Goal: Transaction & Acquisition: Book appointment/travel/reservation

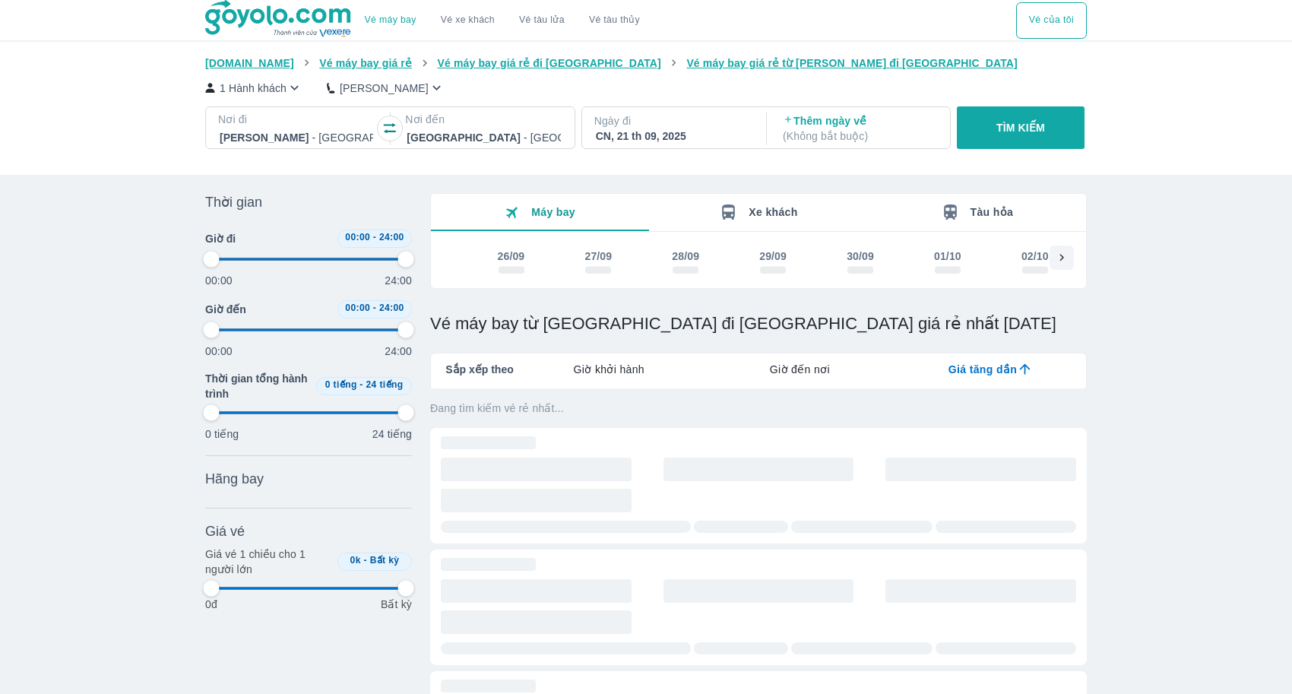
click at [460, 144] on div at bounding box center [482, 137] width 153 height 18
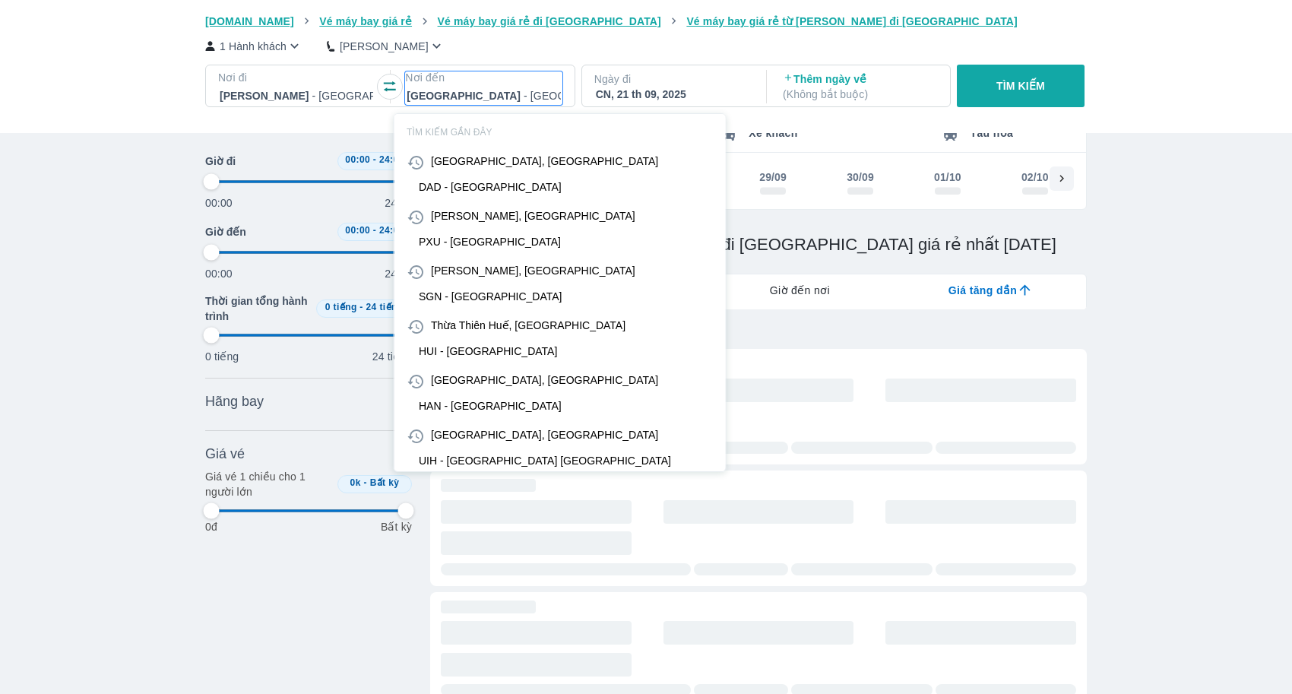
scroll to position [87, 0]
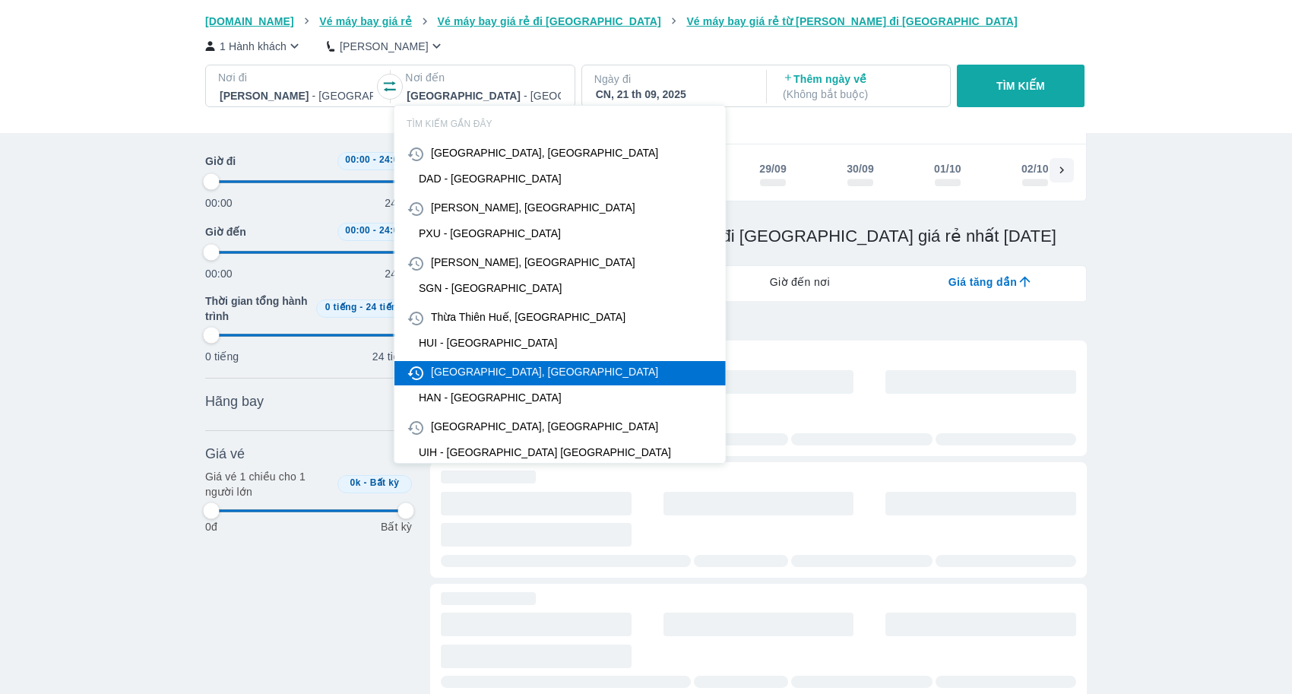
click at [495, 375] on div "[GEOGRAPHIC_DATA], [GEOGRAPHIC_DATA]" at bounding box center [544, 371] width 227 height 15
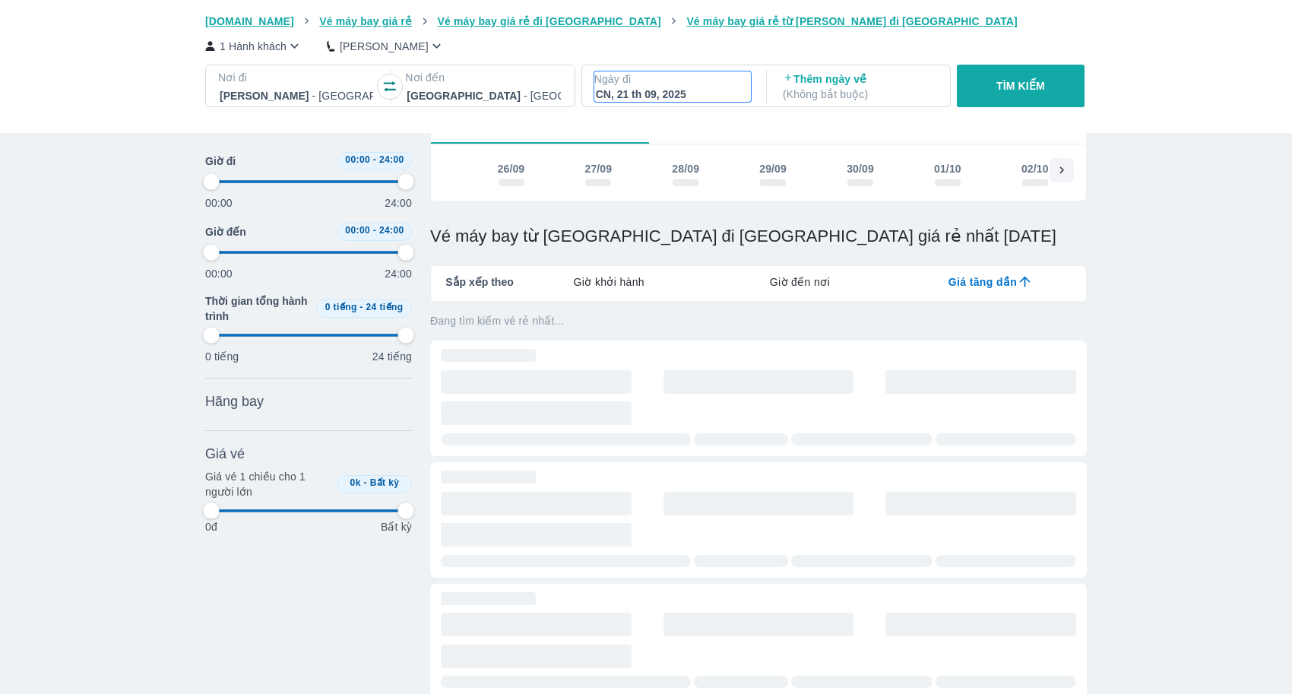
click at [726, 94] on div "CN, 21 th 09, 2025" at bounding box center [672, 94] width 153 height 15
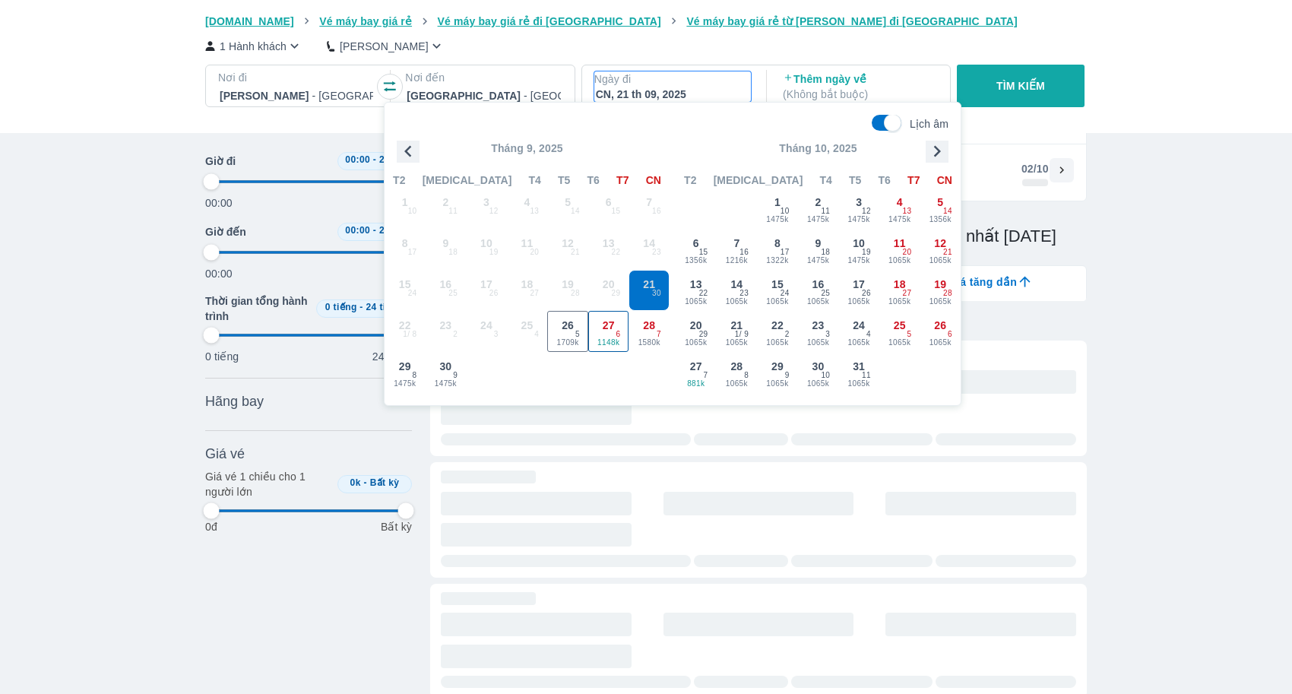
click at [596, 336] on div "27 1148k 6" at bounding box center [609, 332] width 40 height 40
type input "97.9166666666667"
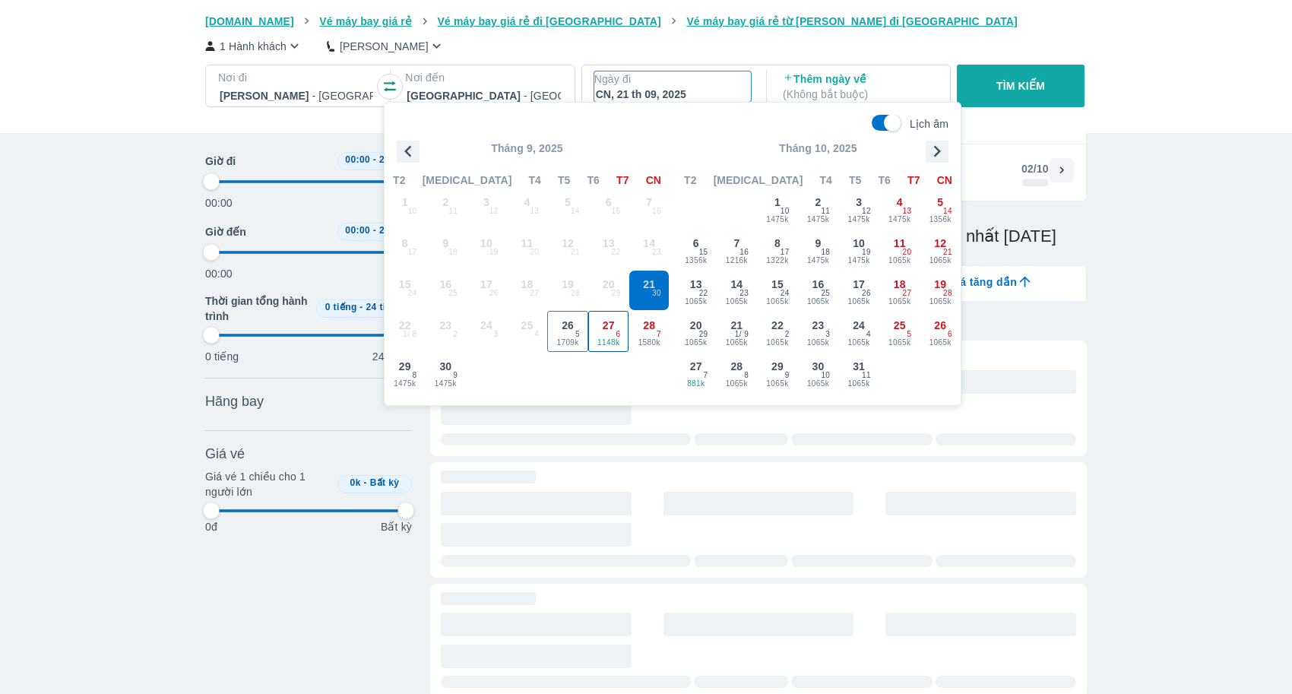
type input "97.9166666666667"
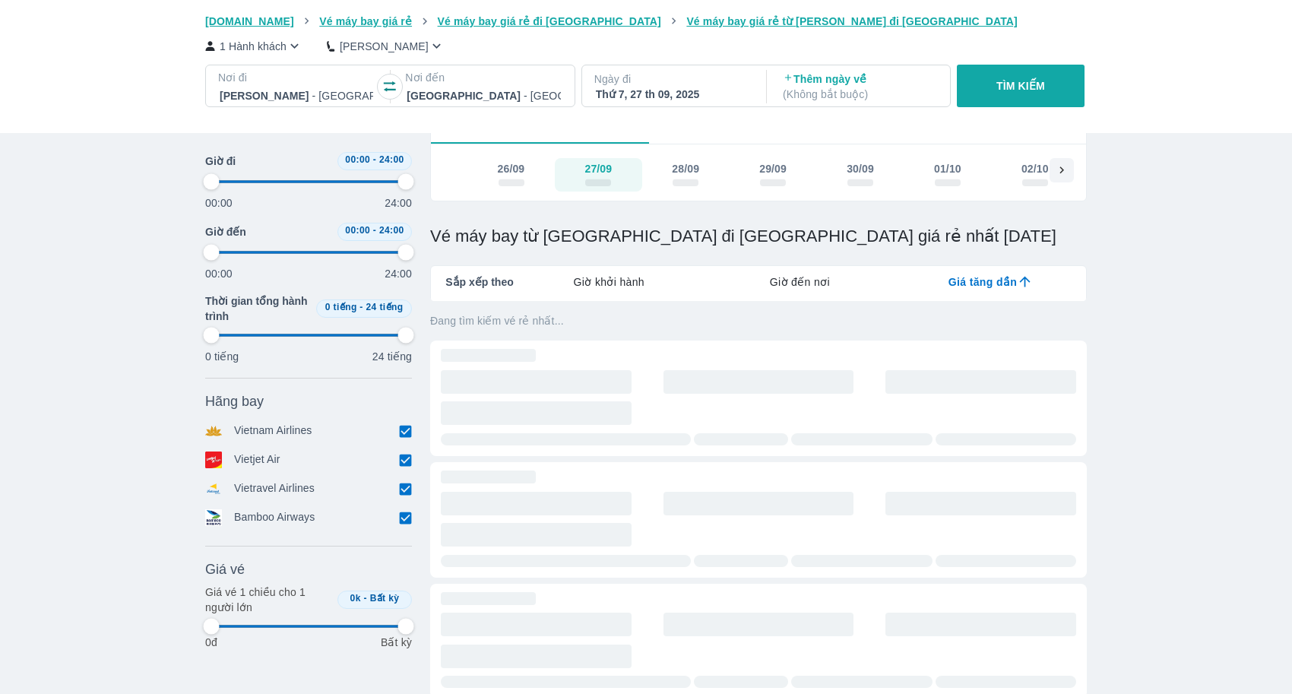
type input "97.9166666666667"
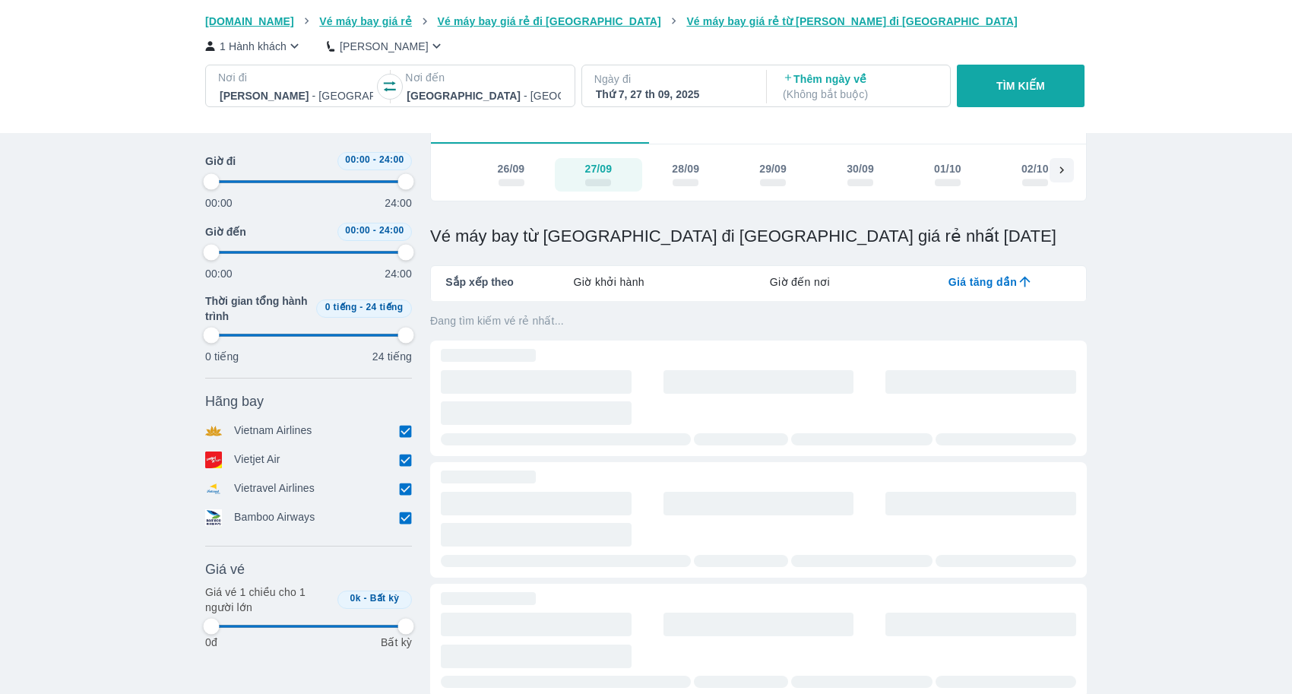
type input "97.9166666666667"
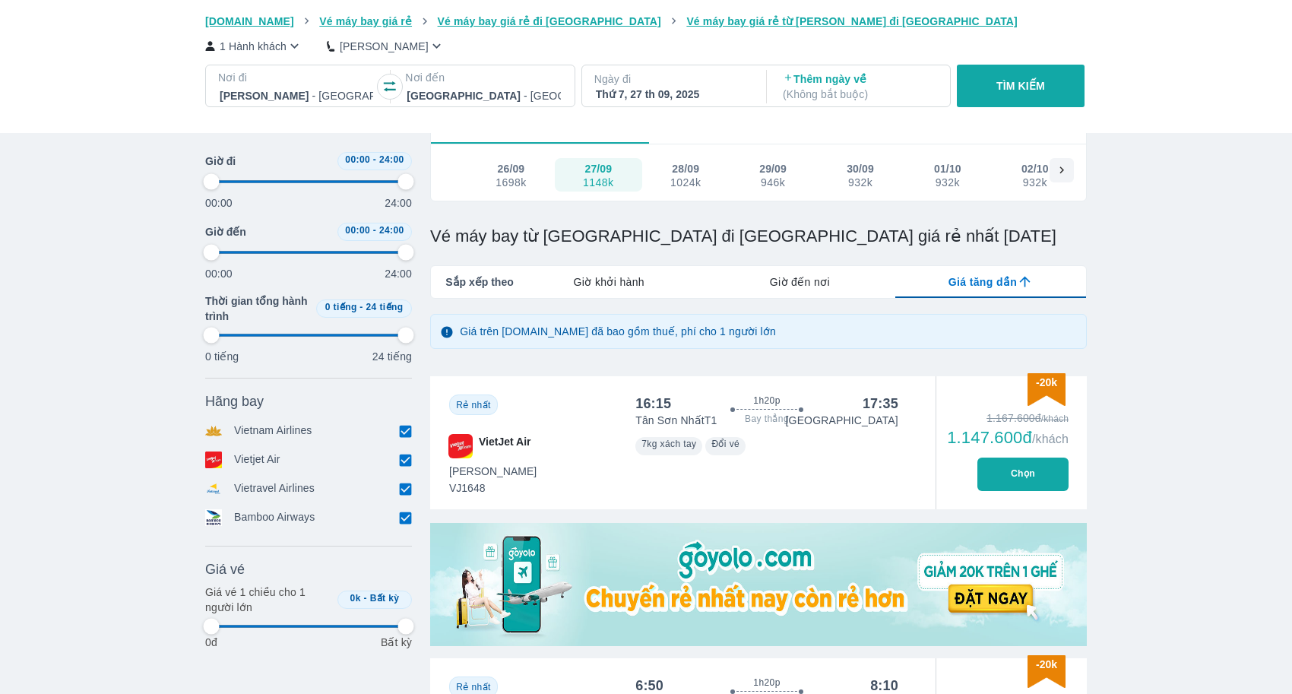
click at [1017, 85] on p "TÌM KIẾM" at bounding box center [1020, 85] width 49 height 15
type input "97.9166666666667"
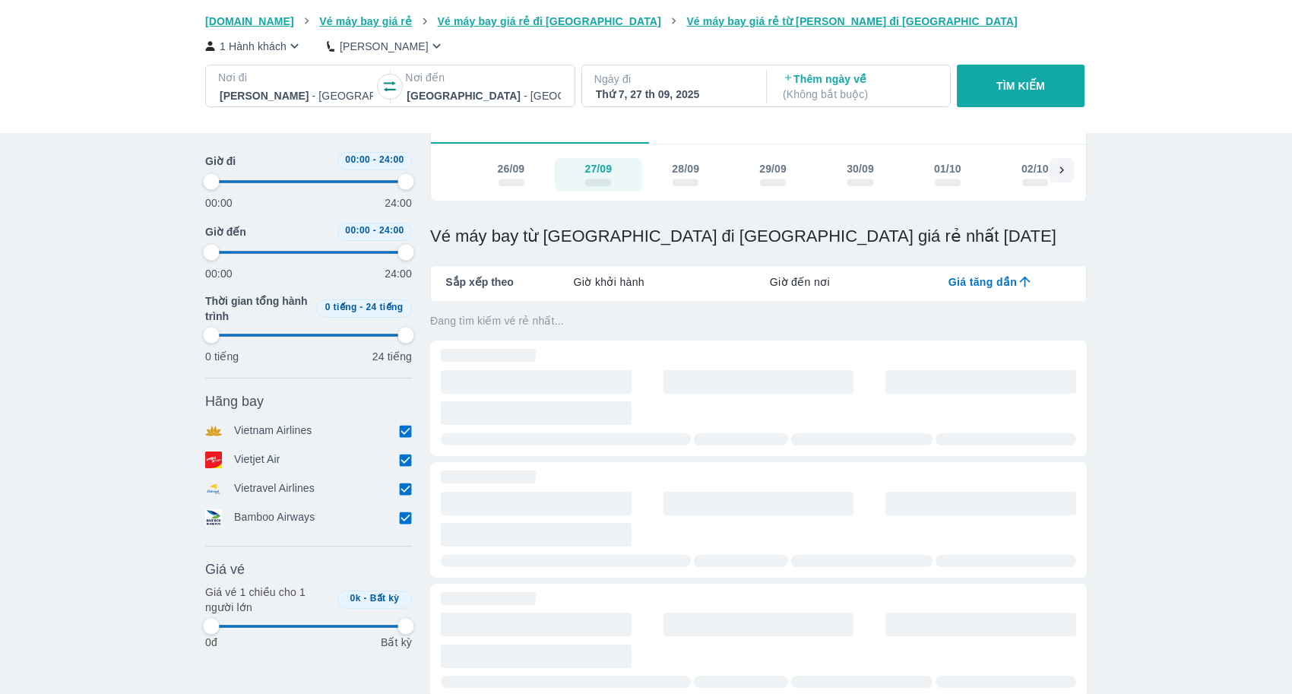
type input "97.9166666666667"
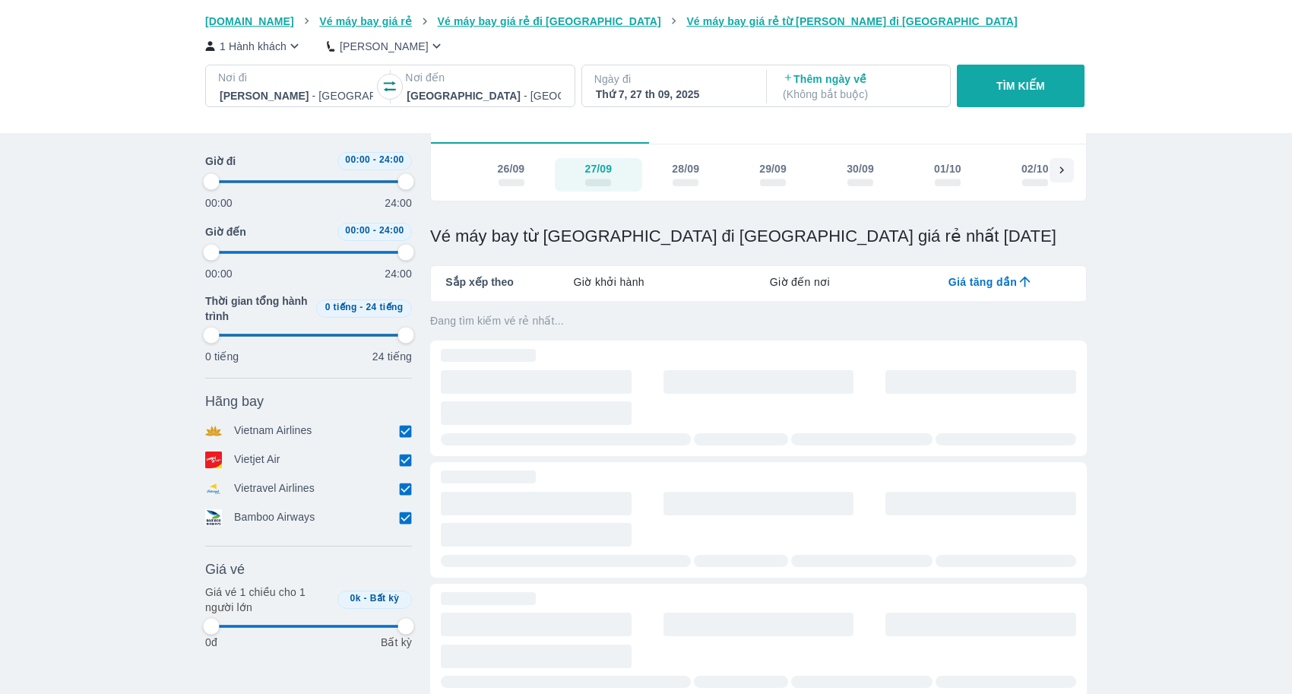
type input "97.9166666666667"
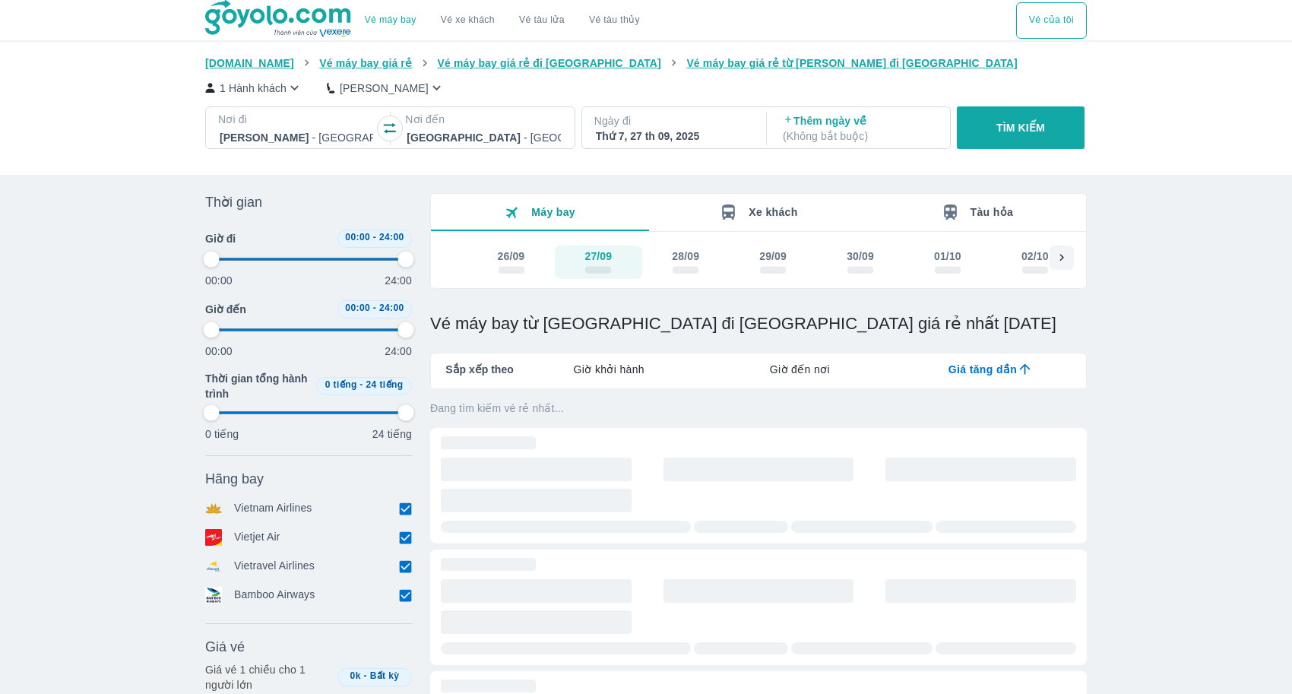
type input "97.9166666666667"
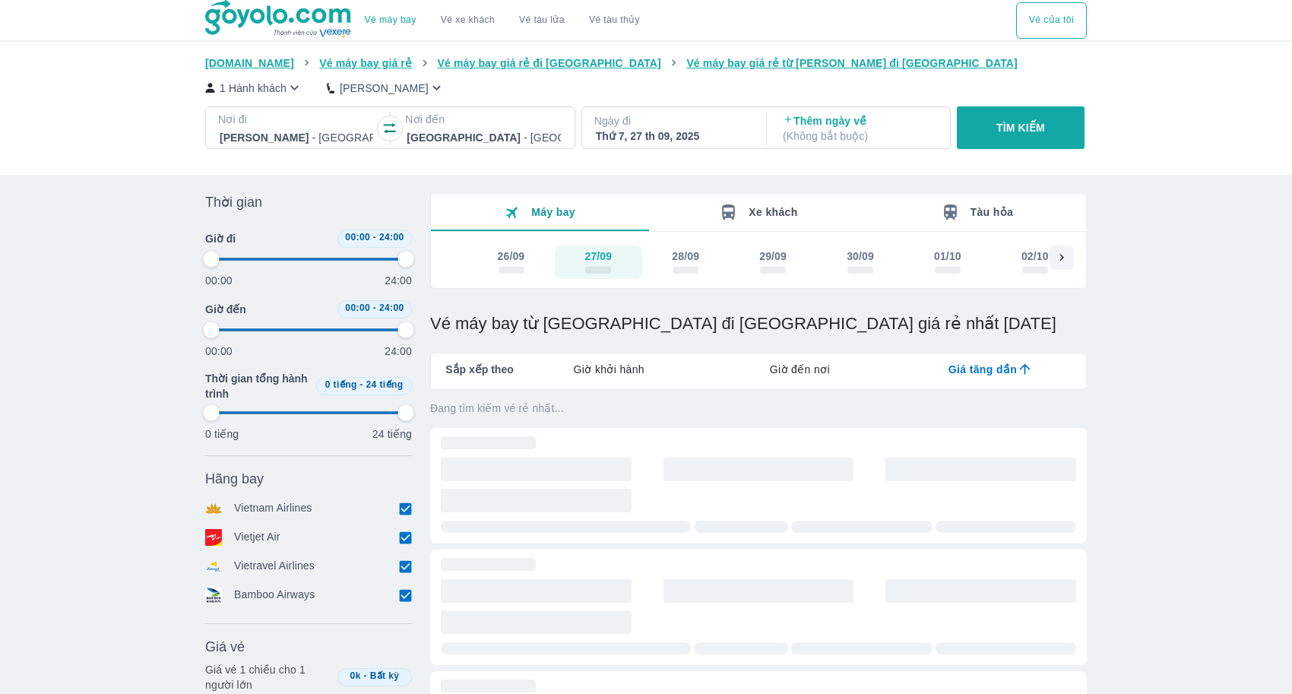
type input "97.9166666666667"
click at [1149, 307] on div "Vé máy bay Vé xe khách Vé tàu lửa Vé tàu thủy Vé của tôi [DOMAIN_NAME] Vé máy b…" at bounding box center [646, 535] width 1292 height 1071
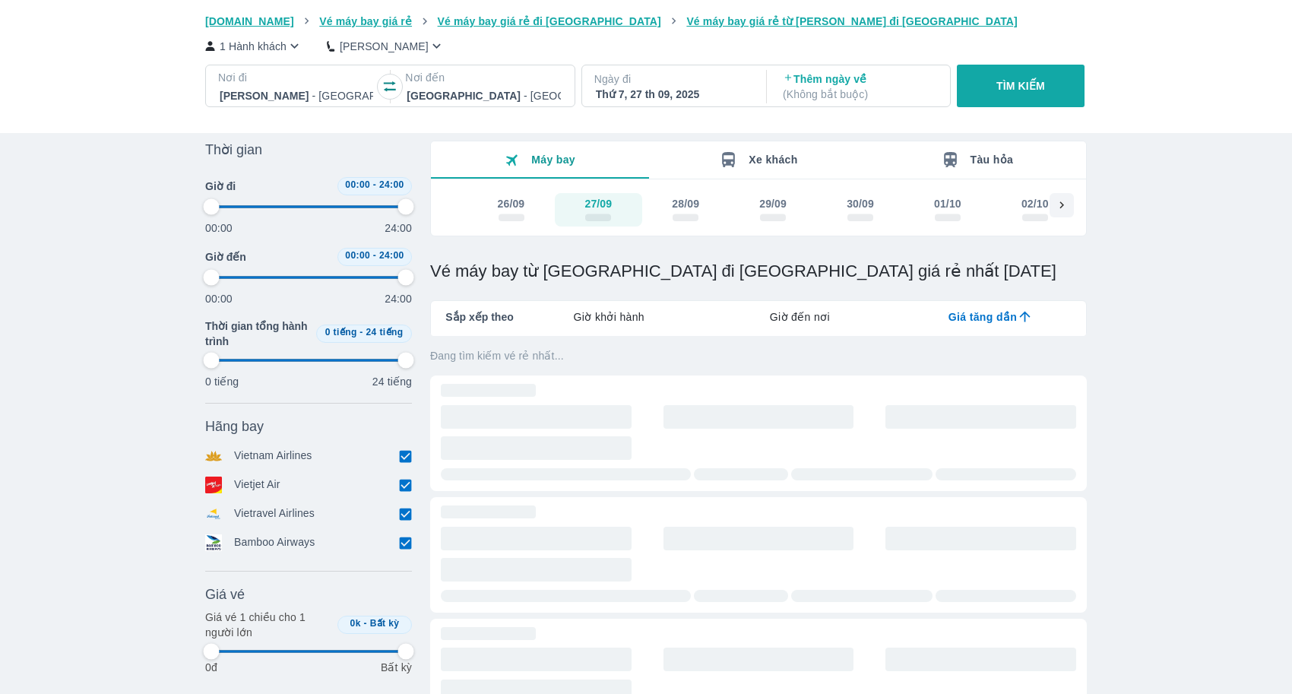
scroll to position [54, 0]
type input "97.9166666666667"
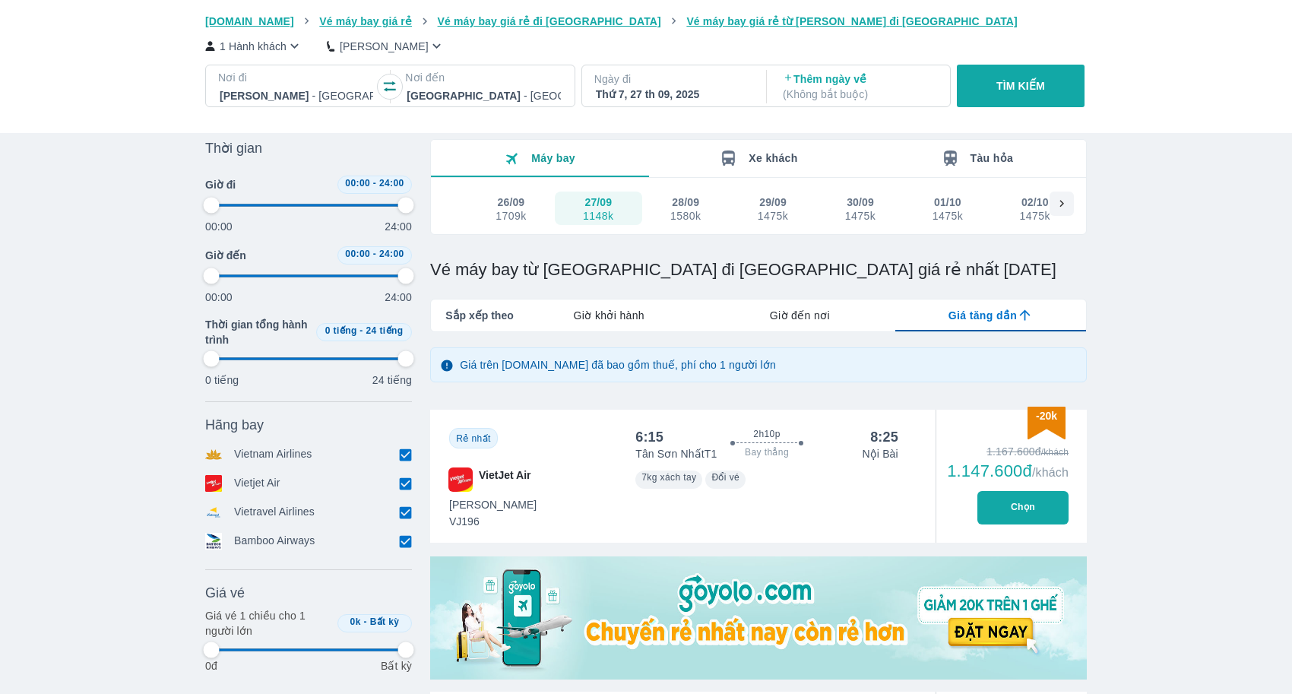
type input "97.9166666666667"
click at [630, 312] on span "Giờ khởi hành" at bounding box center [609, 315] width 71 height 15
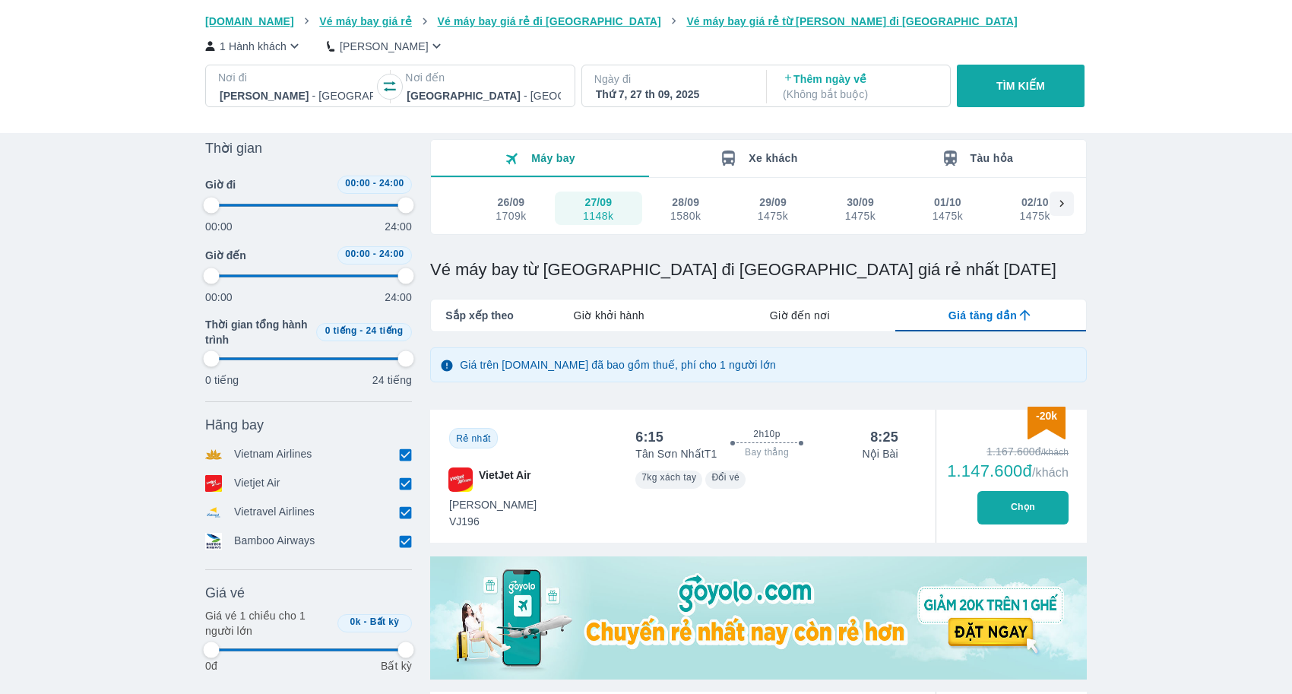
type input "97.9166666666667"
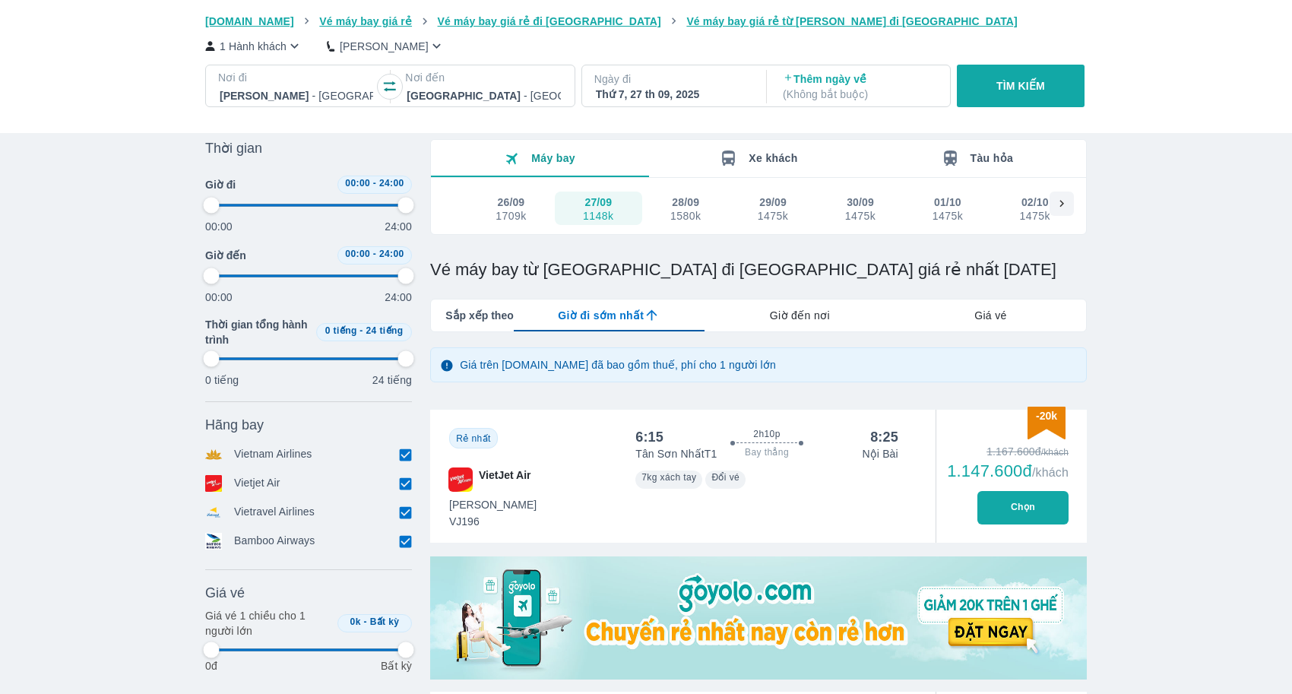
type input "97.9166666666667"
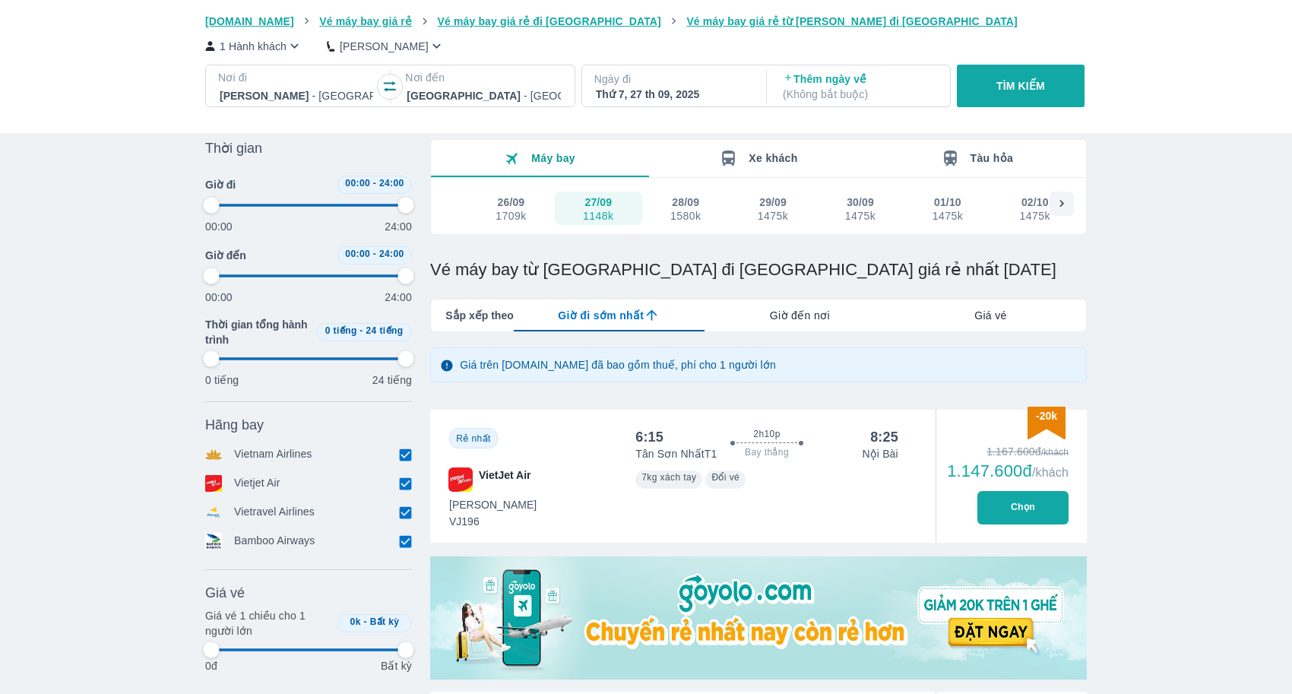
type input "97.9166666666667"
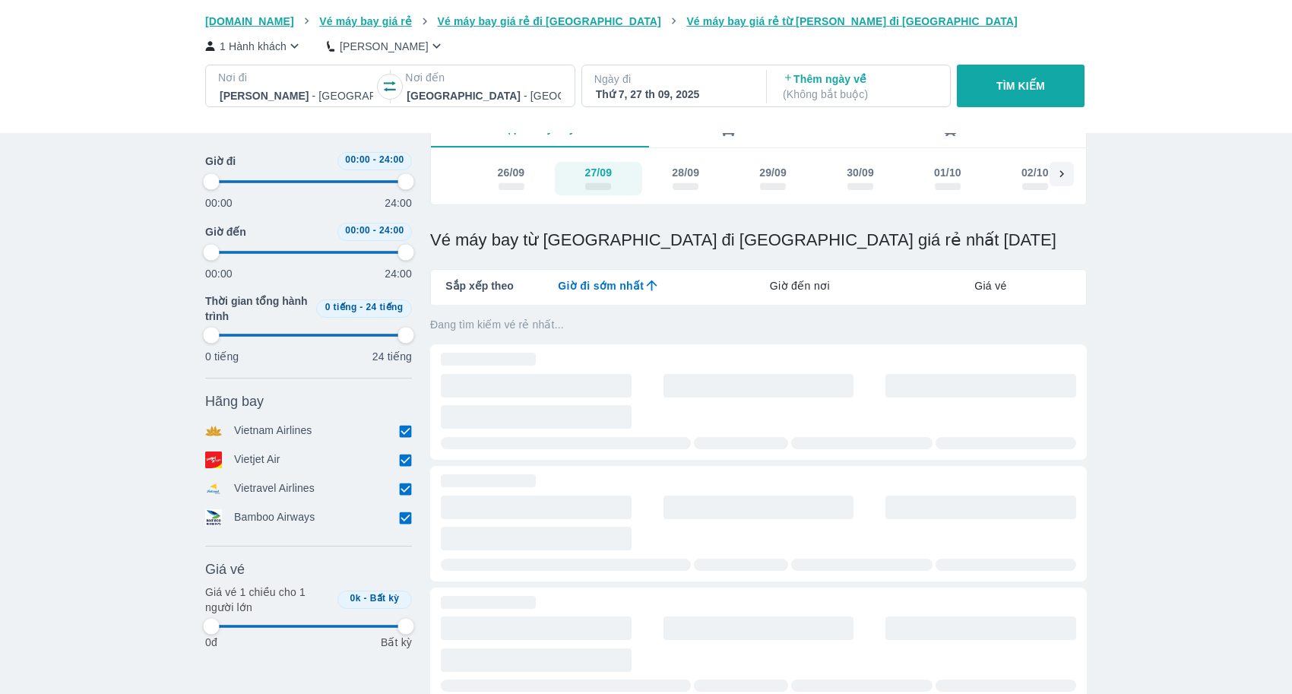
scroll to position [102, 0]
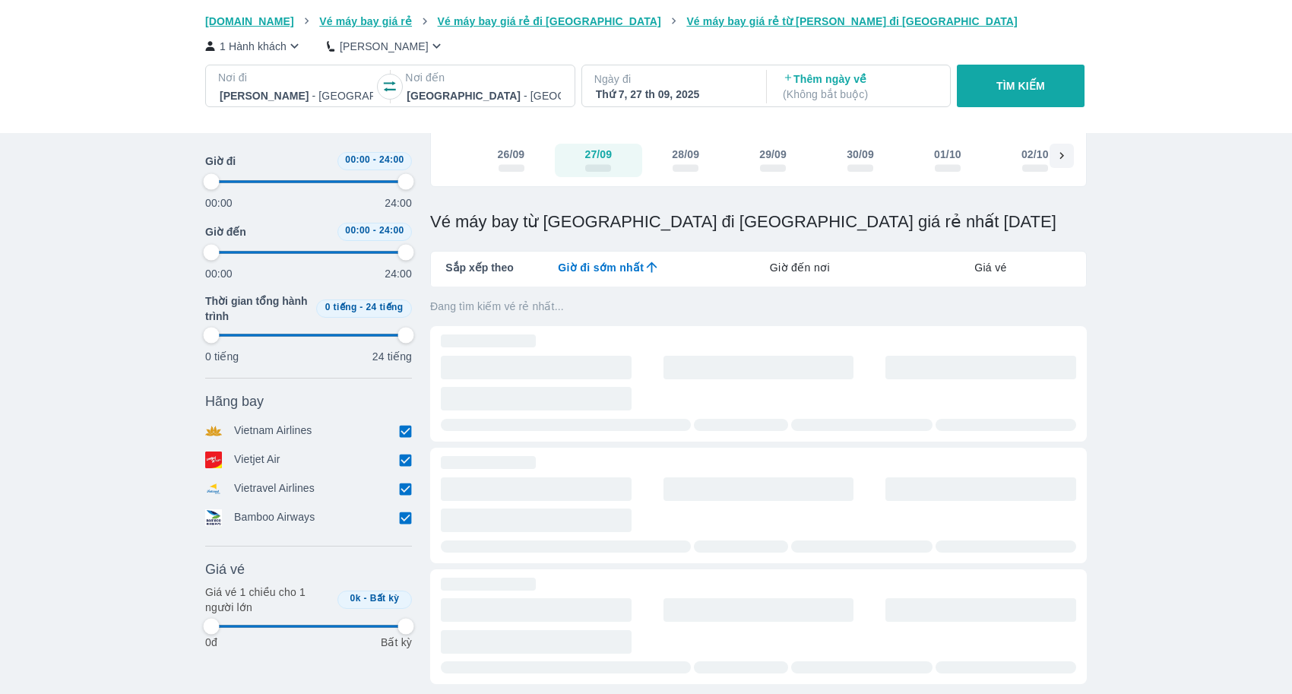
type input "97.9166666666667"
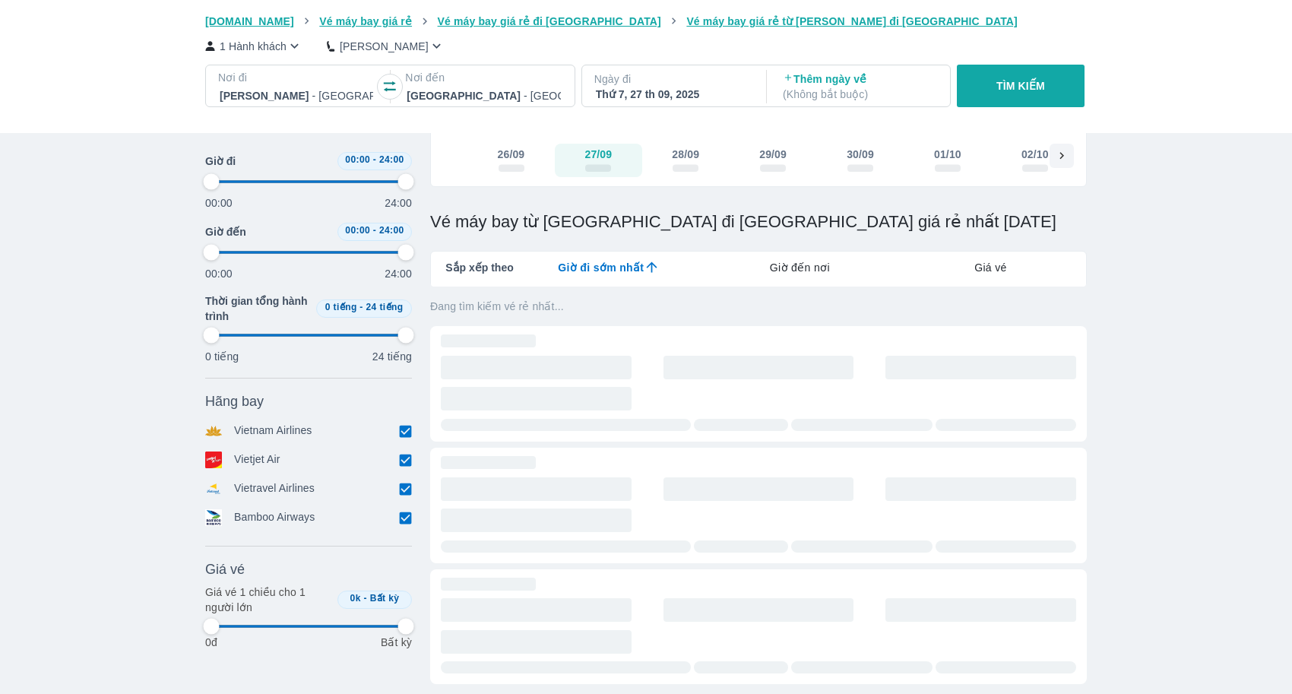
type input "97.9166666666667"
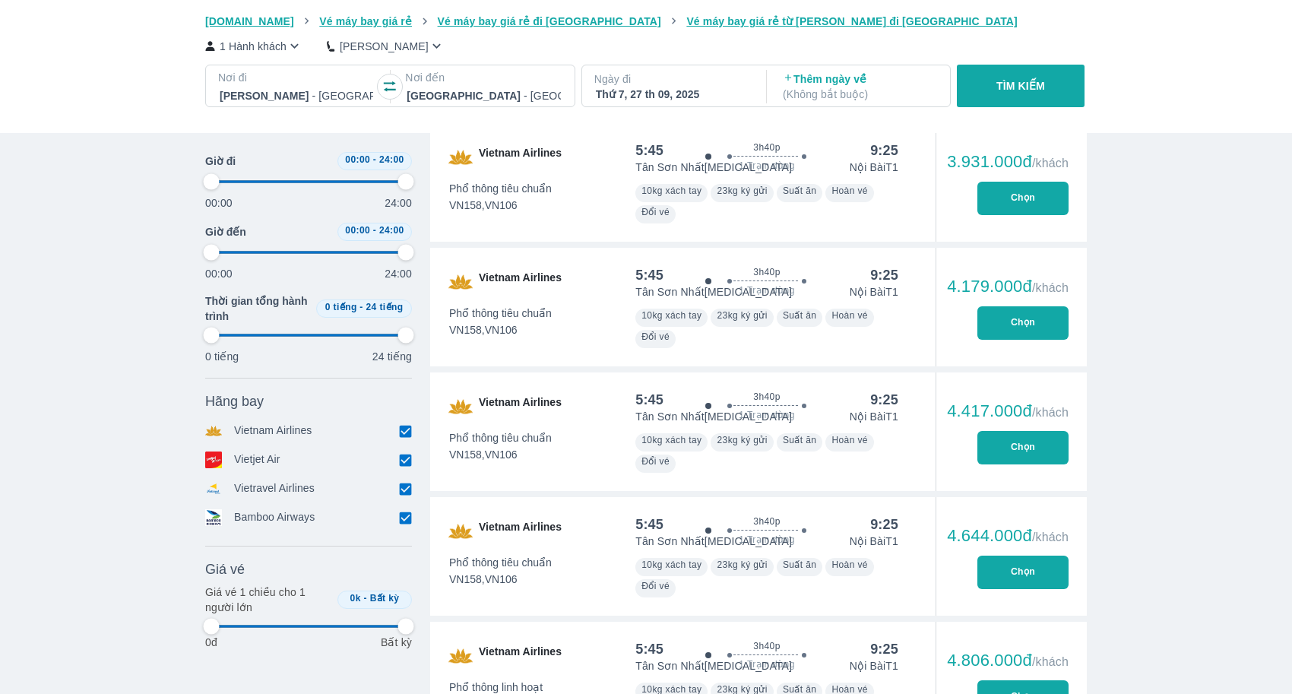
type input "97.9166666666667"
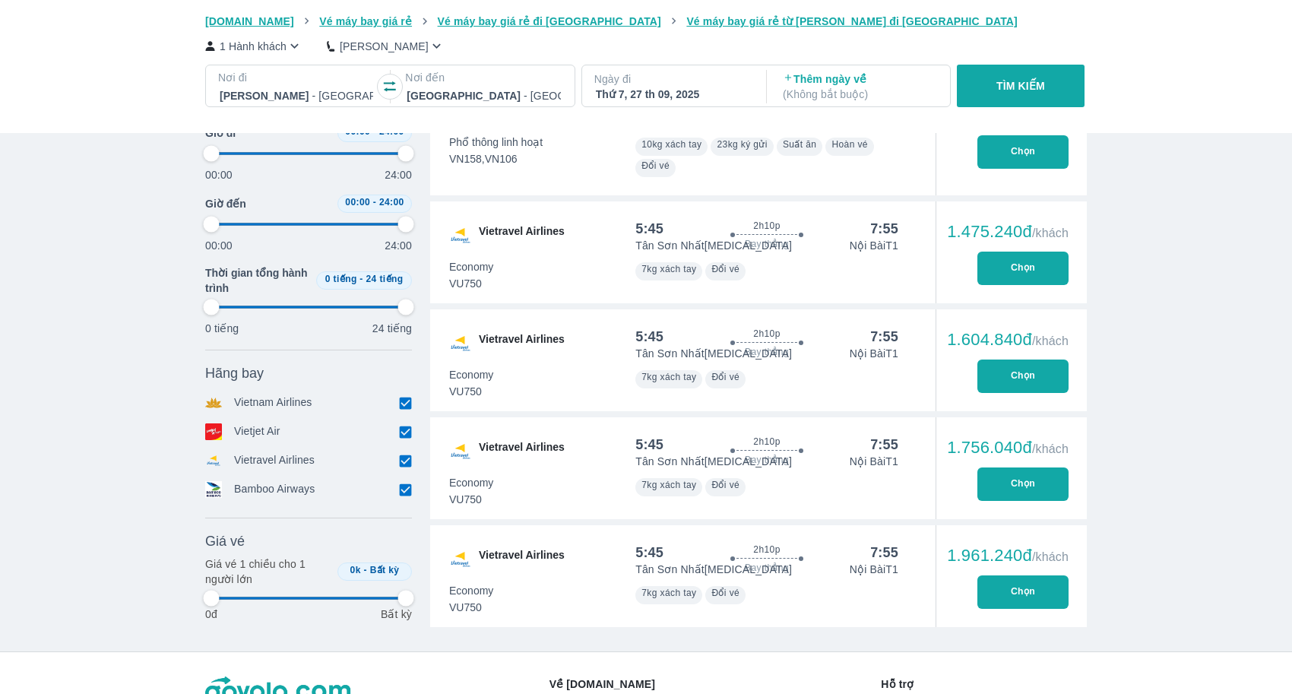
type input "97.9166666666667"
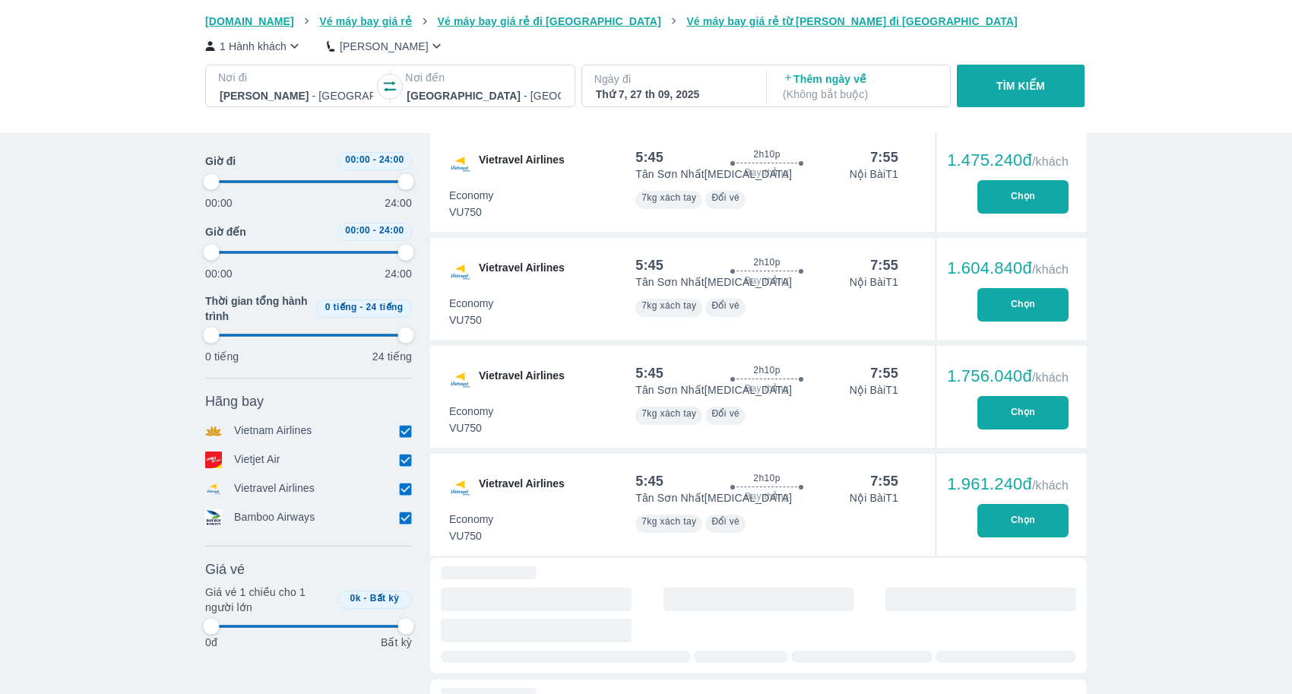
type input "97.9166666666667"
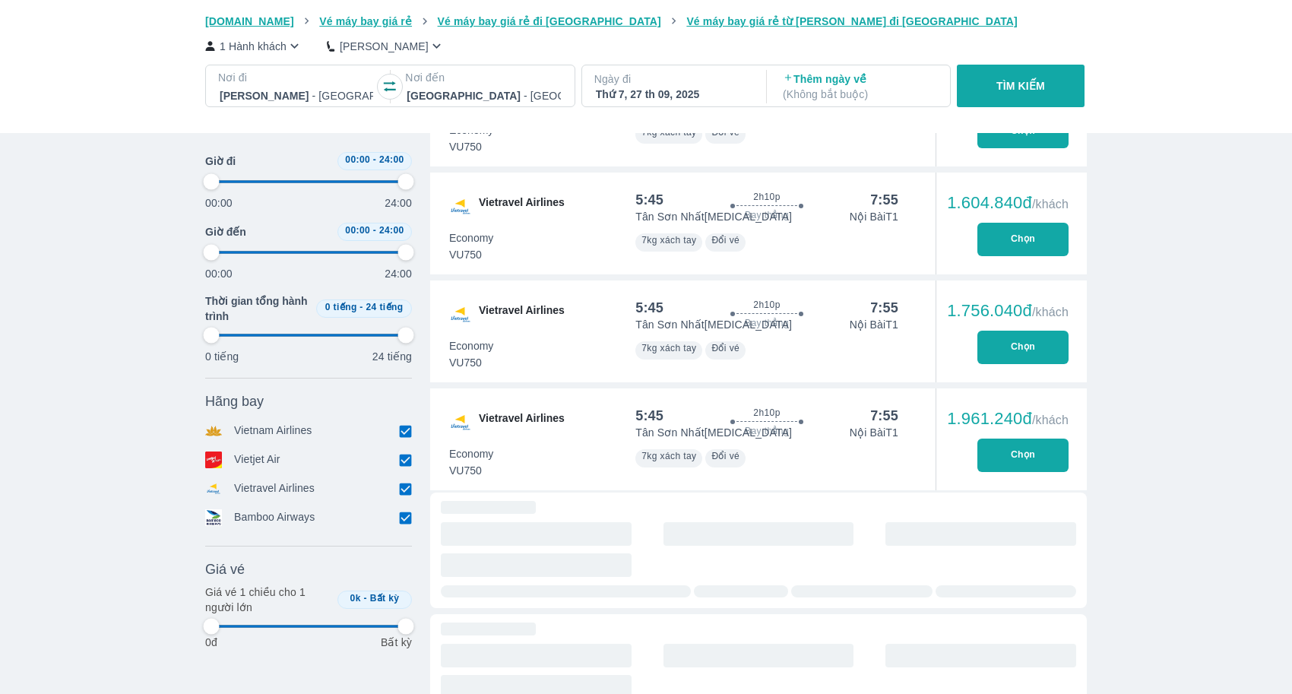
type input "97.9166666666667"
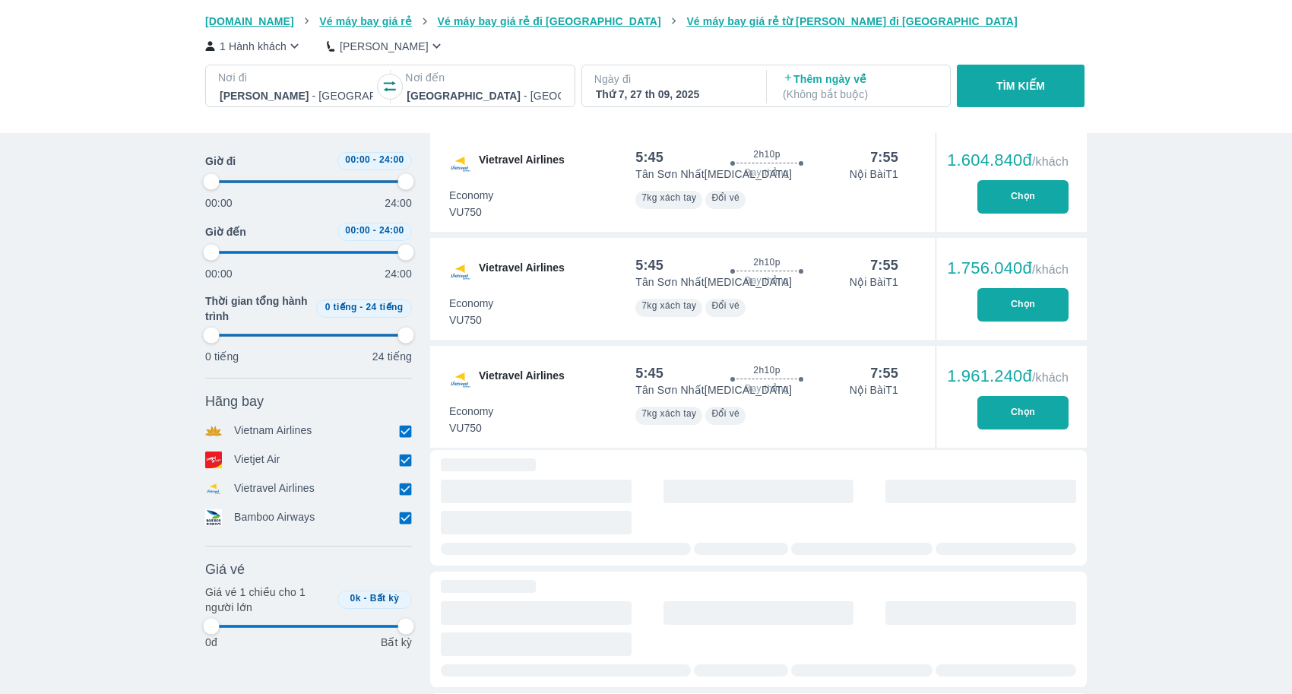
type input "97.9166666666667"
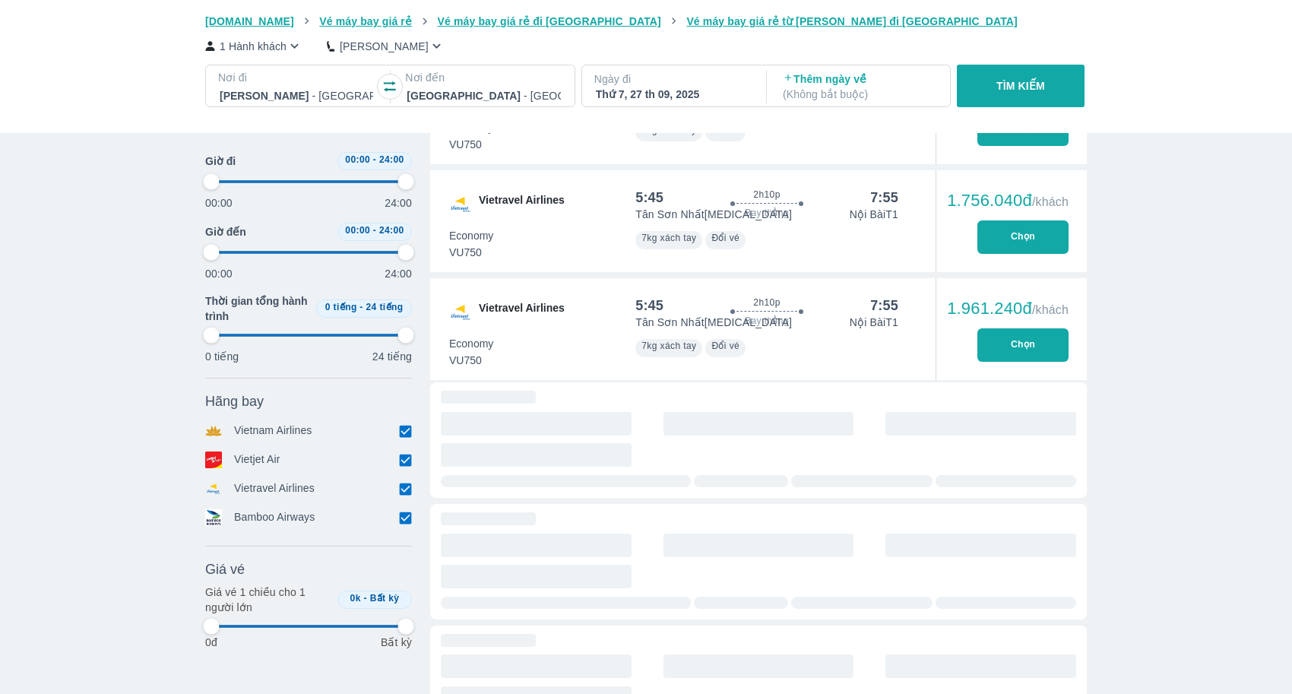
type input "97.9166666666667"
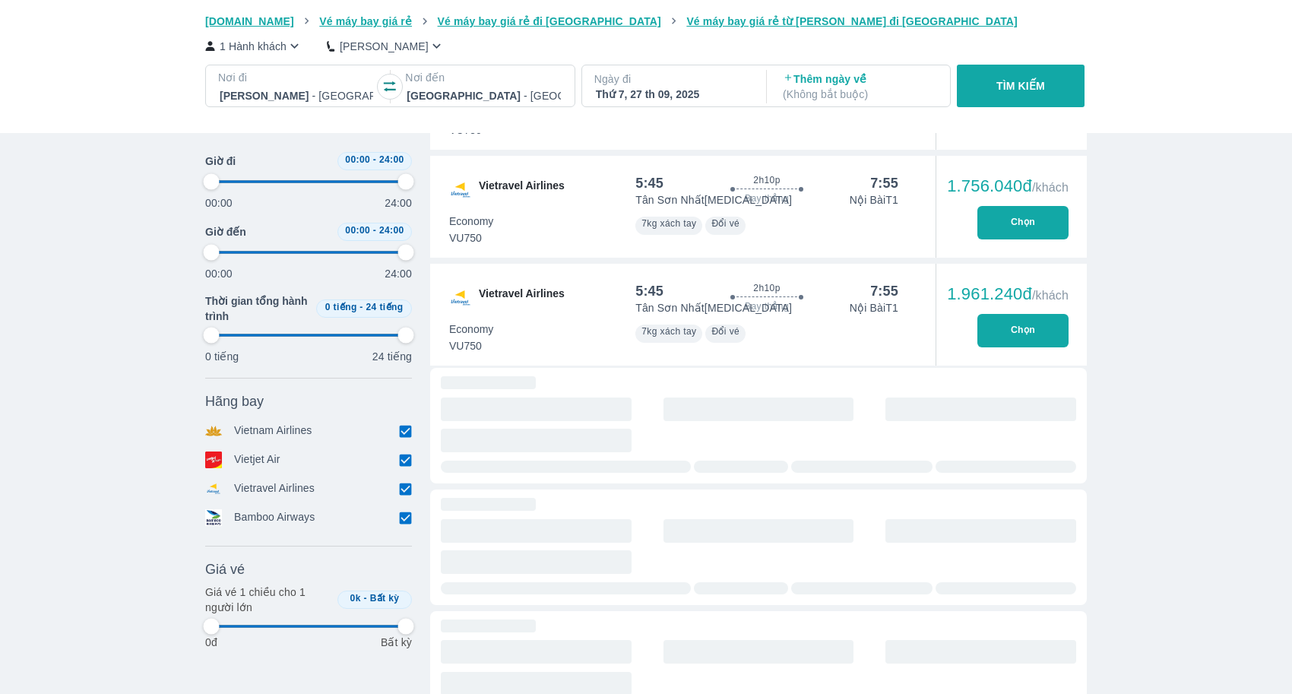
type input "97.9166666666667"
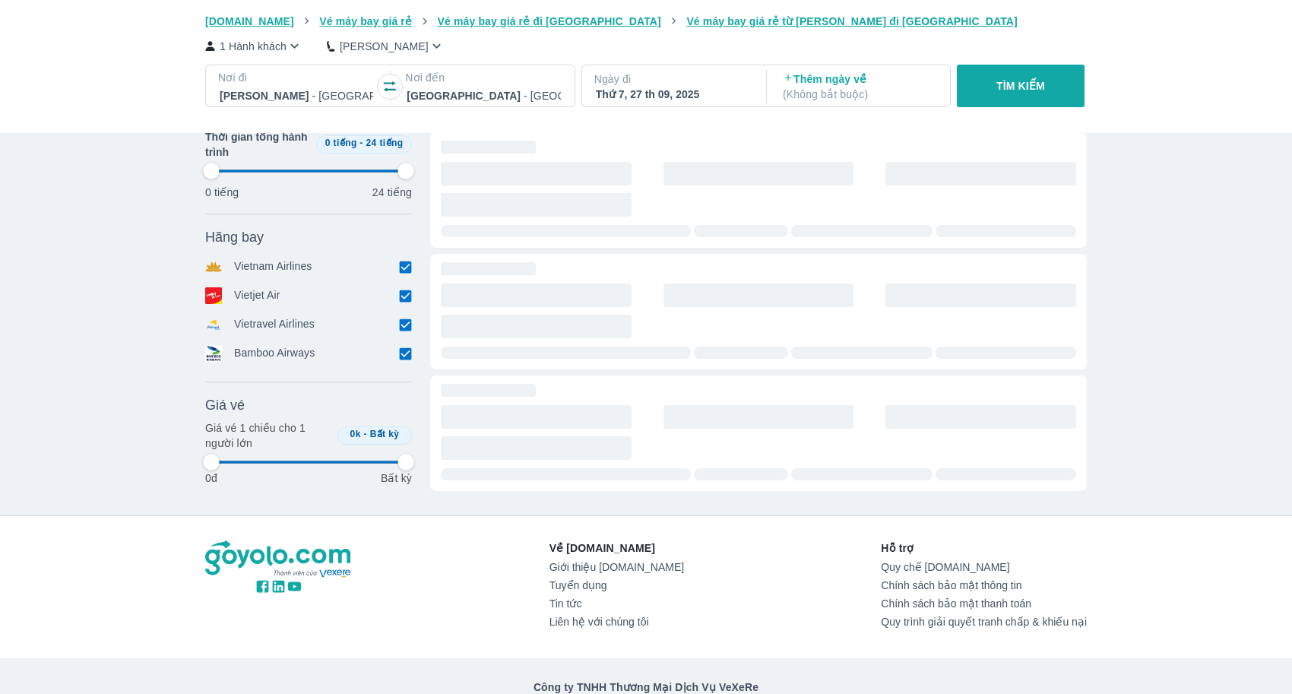
scroll to position [2830, 0]
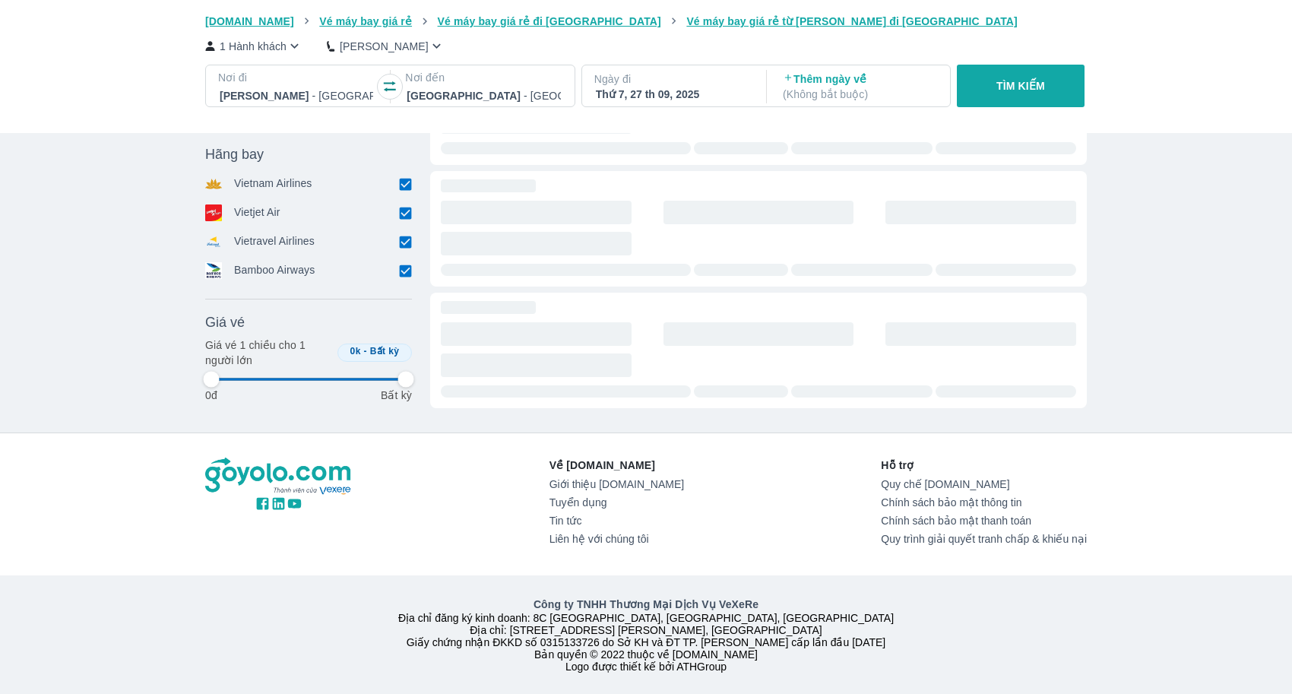
type input "97.9166666666667"
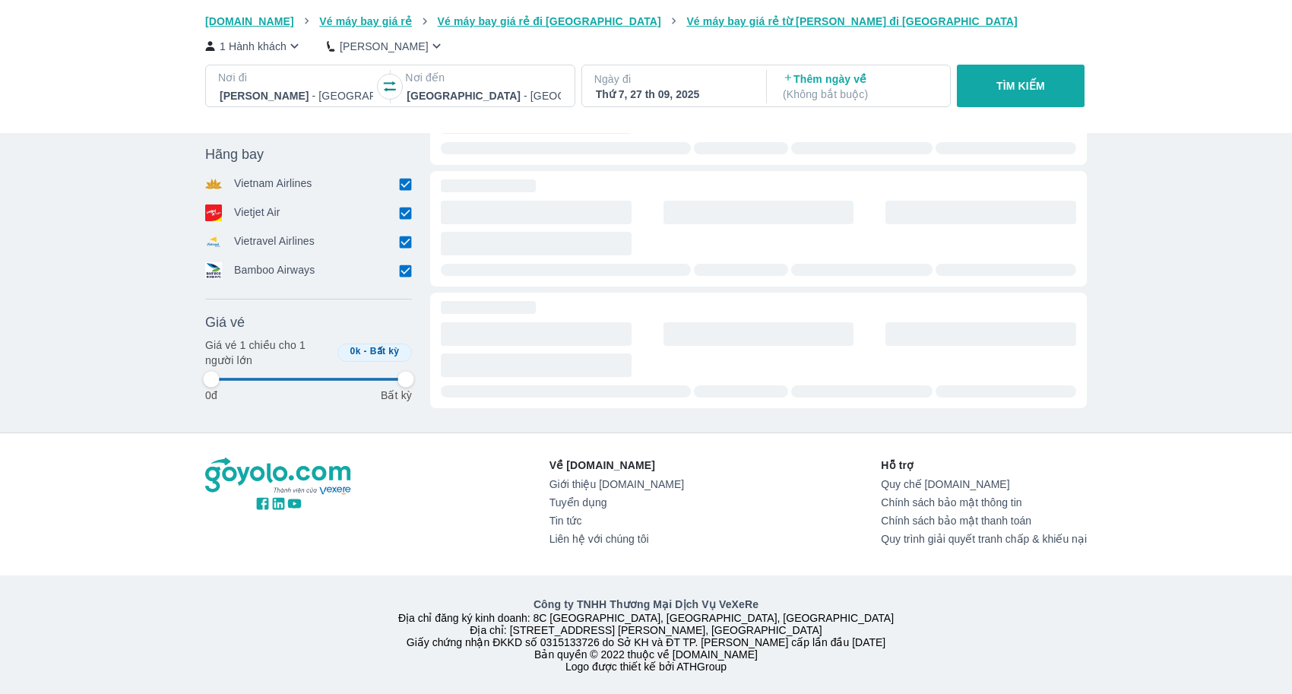
type input "97.9166666666667"
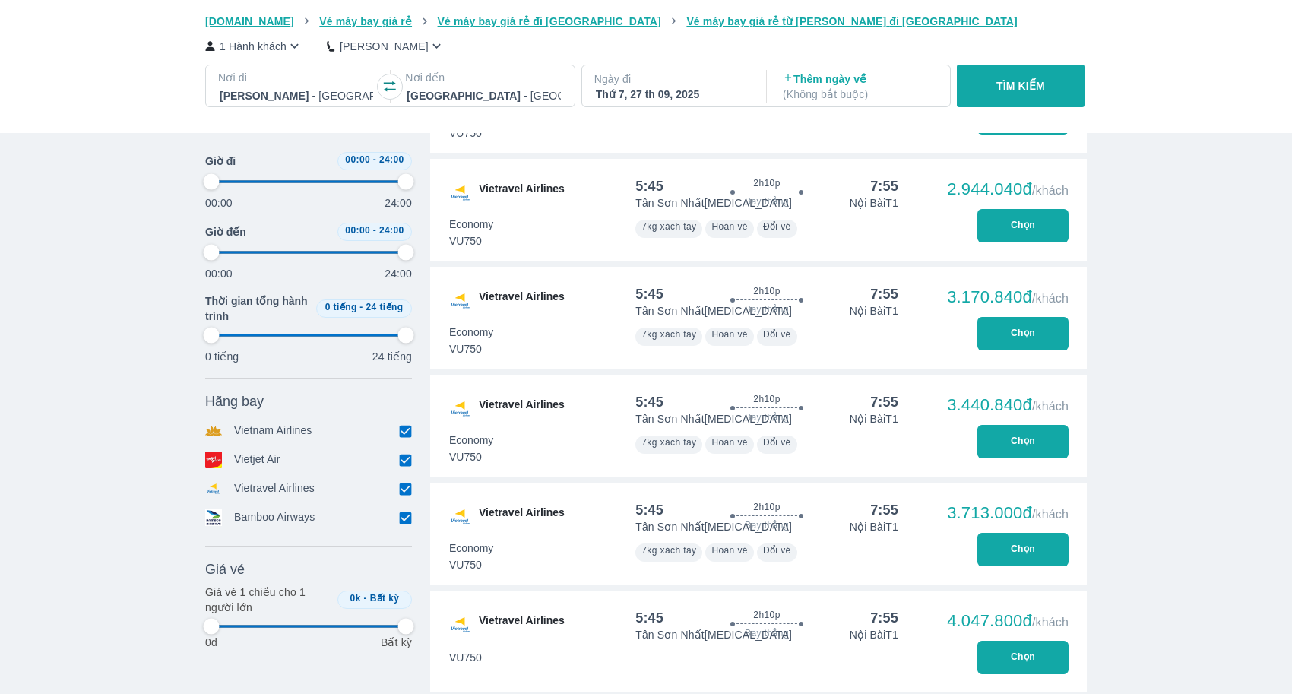
type input "97.9166666666667"
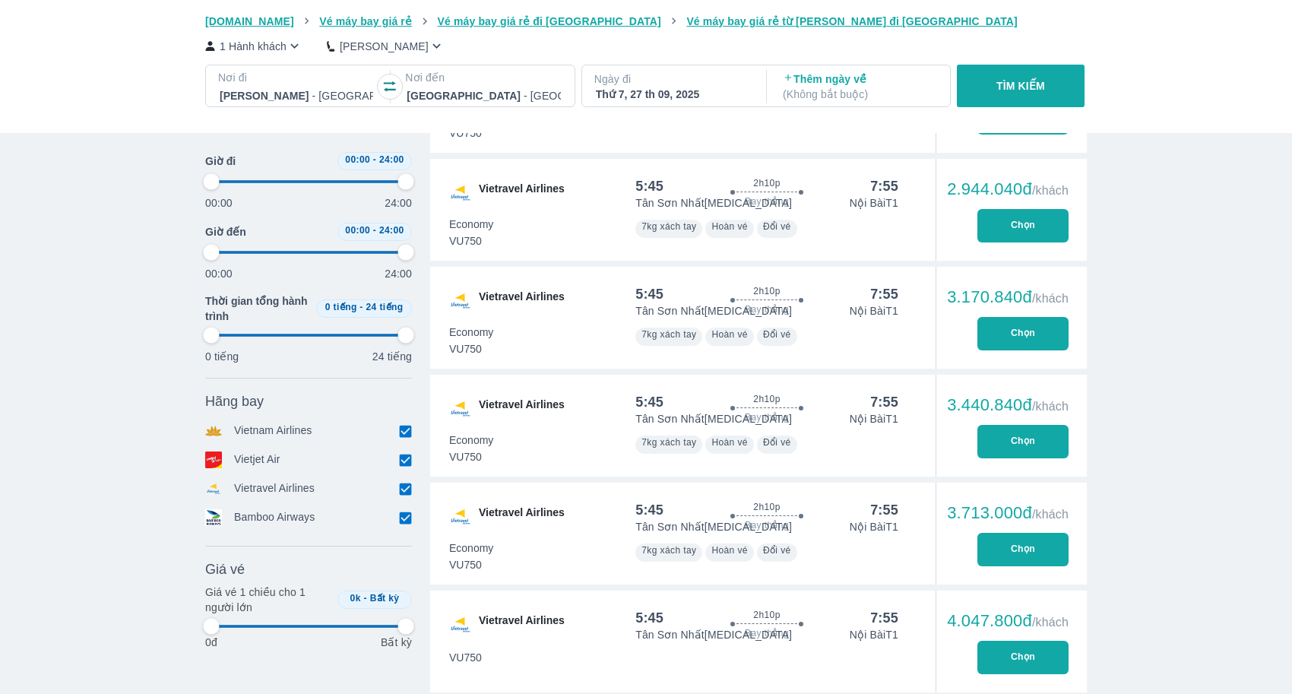
type input "97.9166666666667"
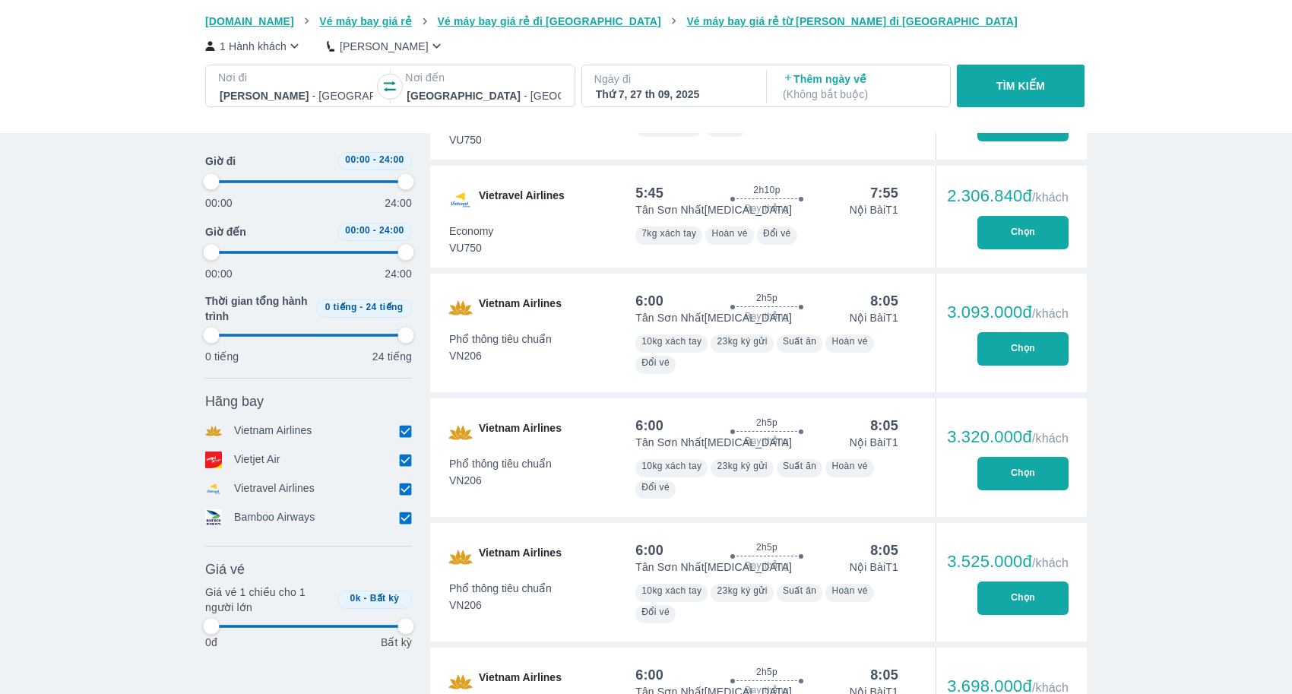
type input "97.9166666666667"
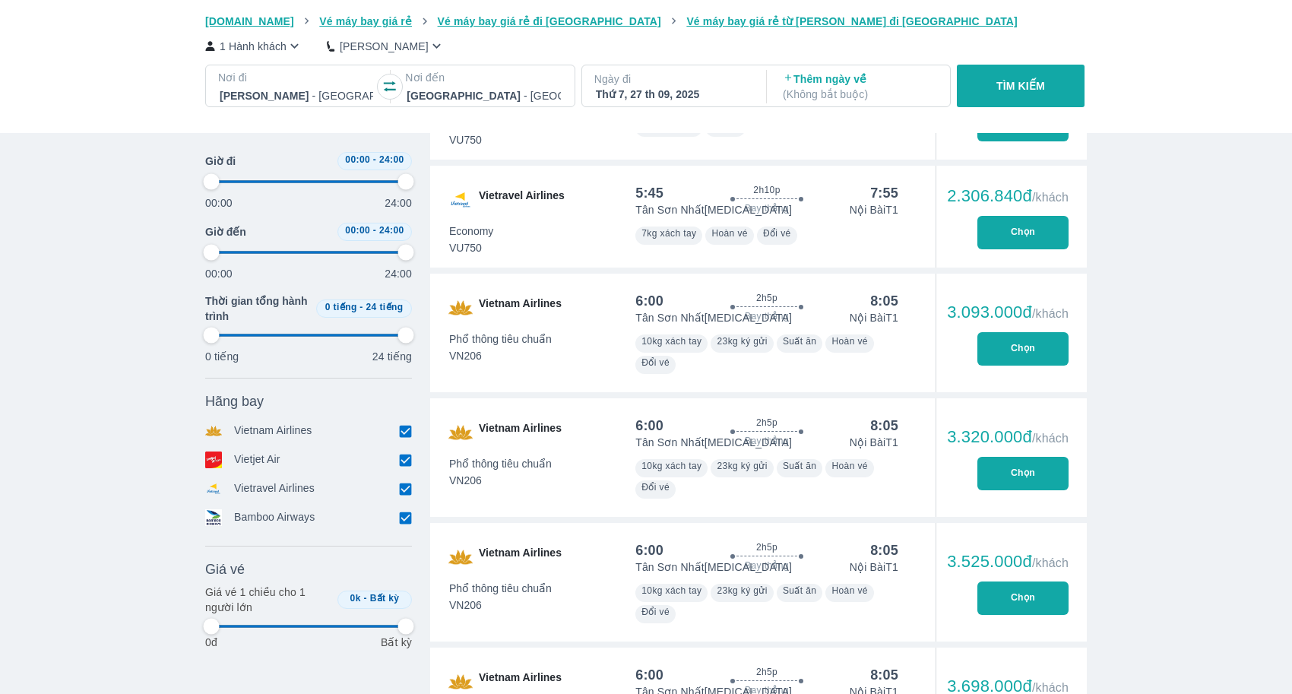
type input "97.9166666666667"
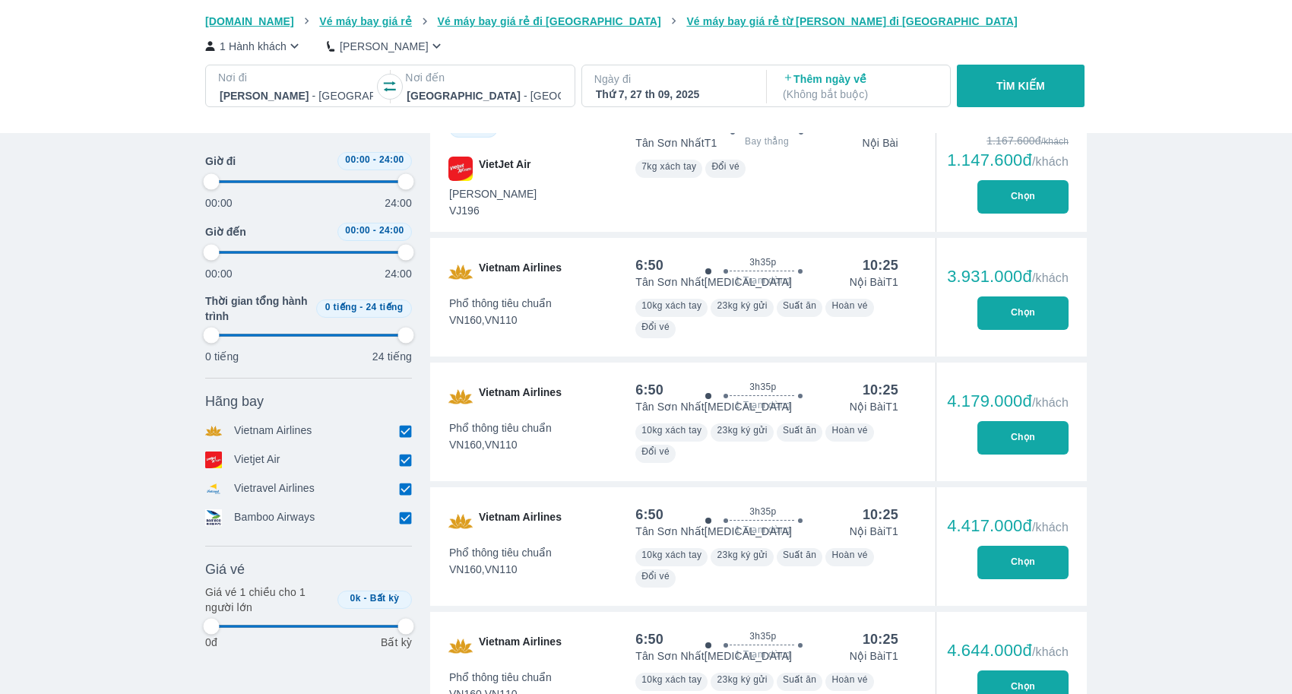
type input "97.9166666666667"
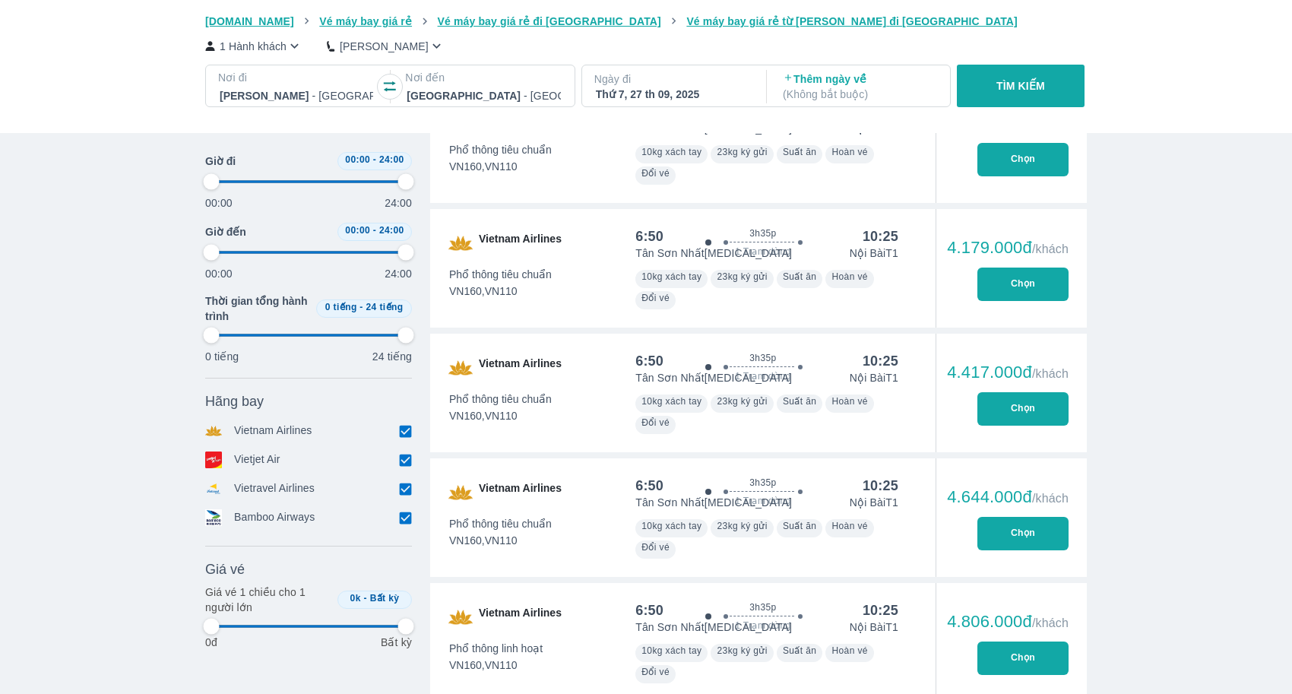
type input "97.9166666666667"
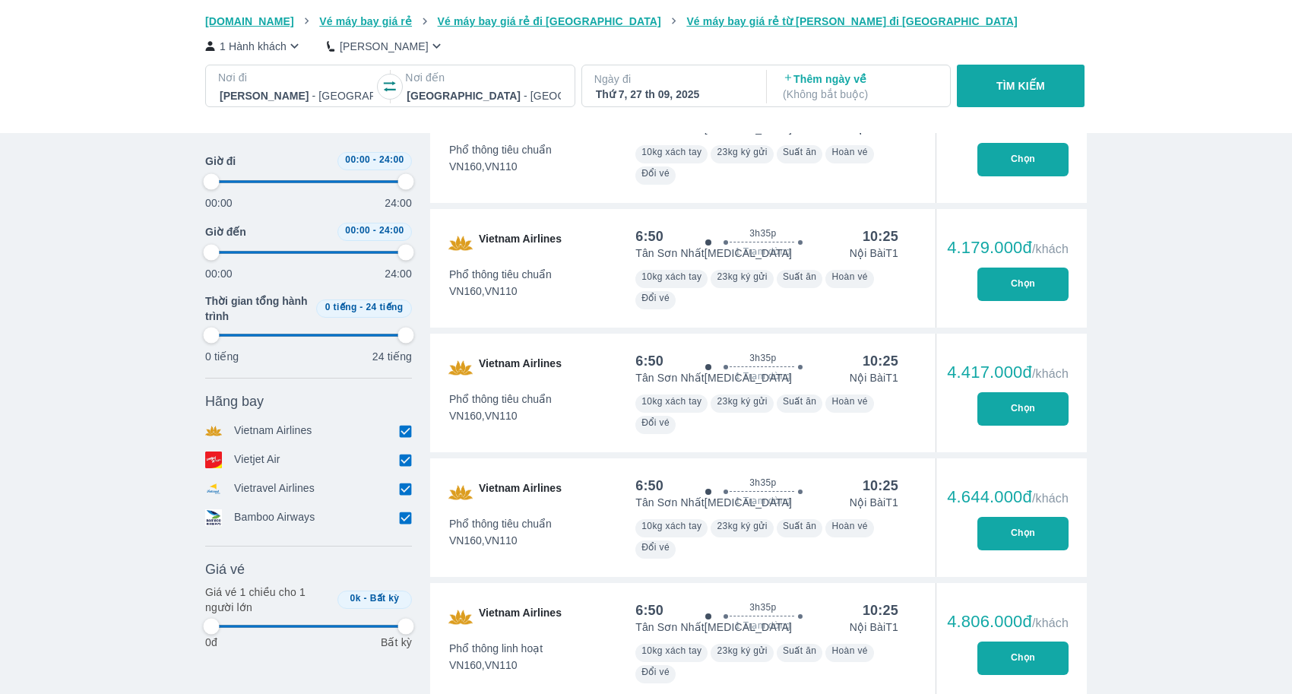
type input "97.9166666666667"
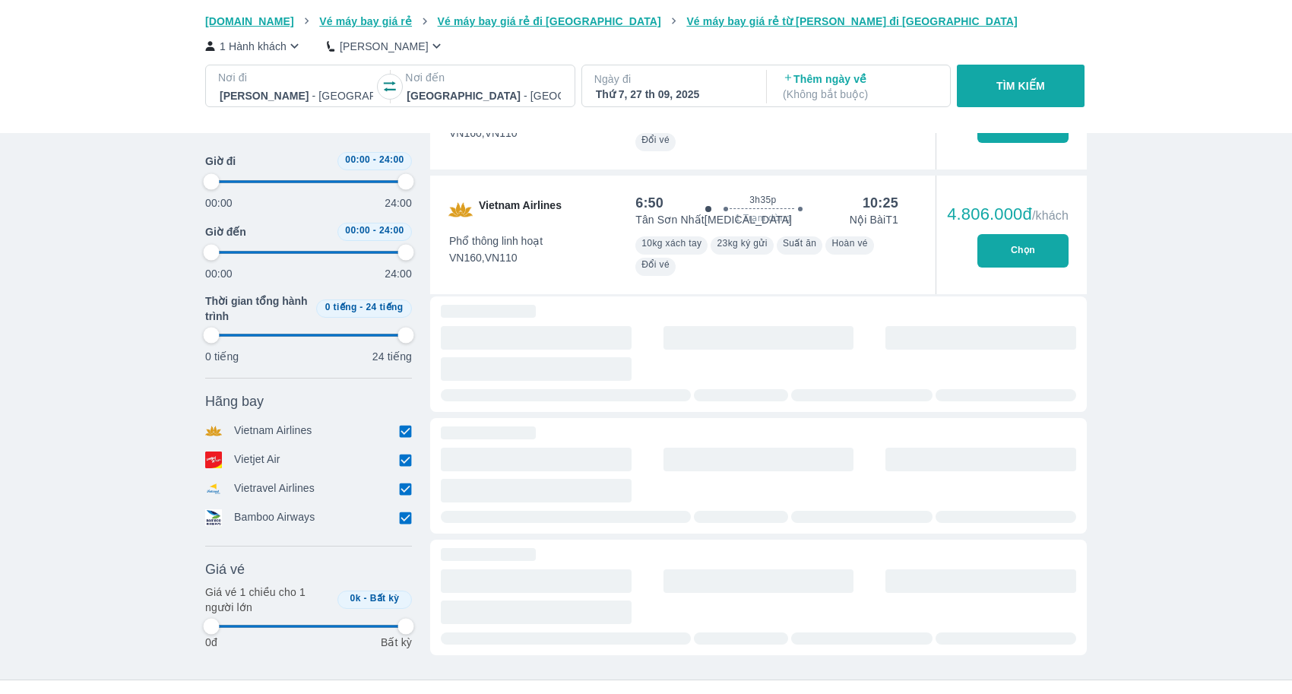
scroll to position [4934, 0]
type input "97.9166666666667"
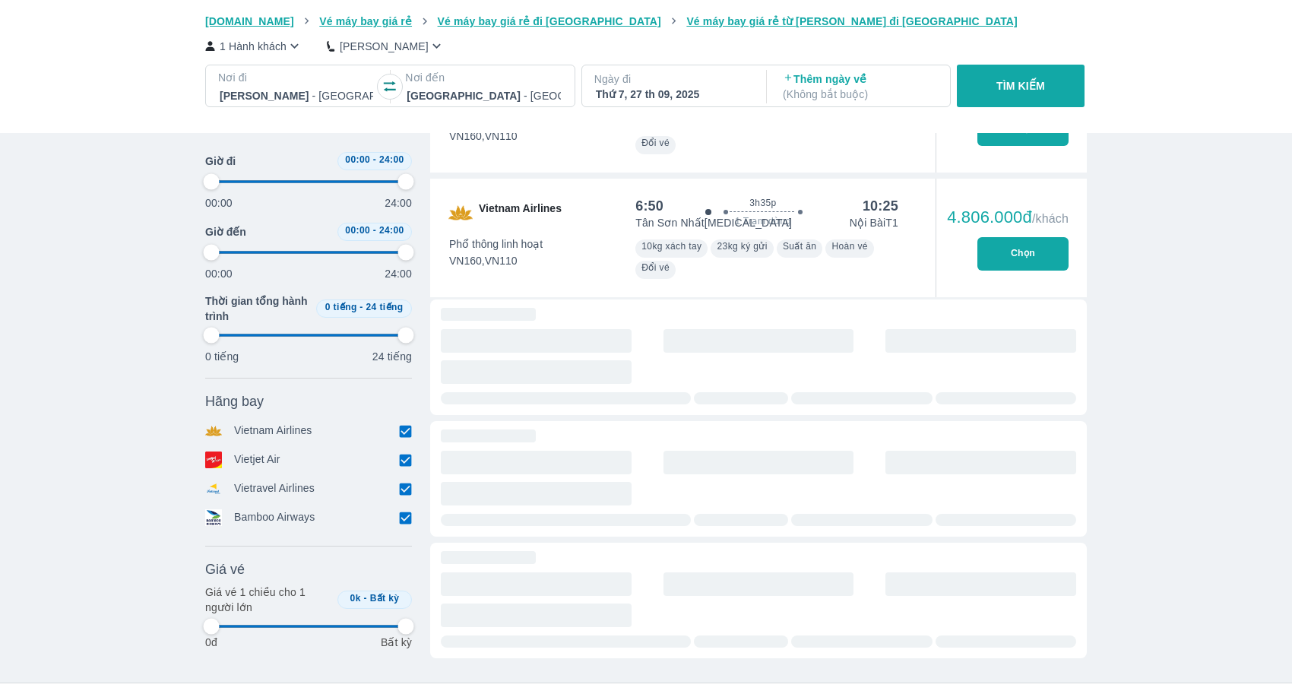
type input "97.9166666666667"
click at [403, 433] on input "checkbox" at bounding box center [405, 431] width 14 height 14
checkbox input "false"
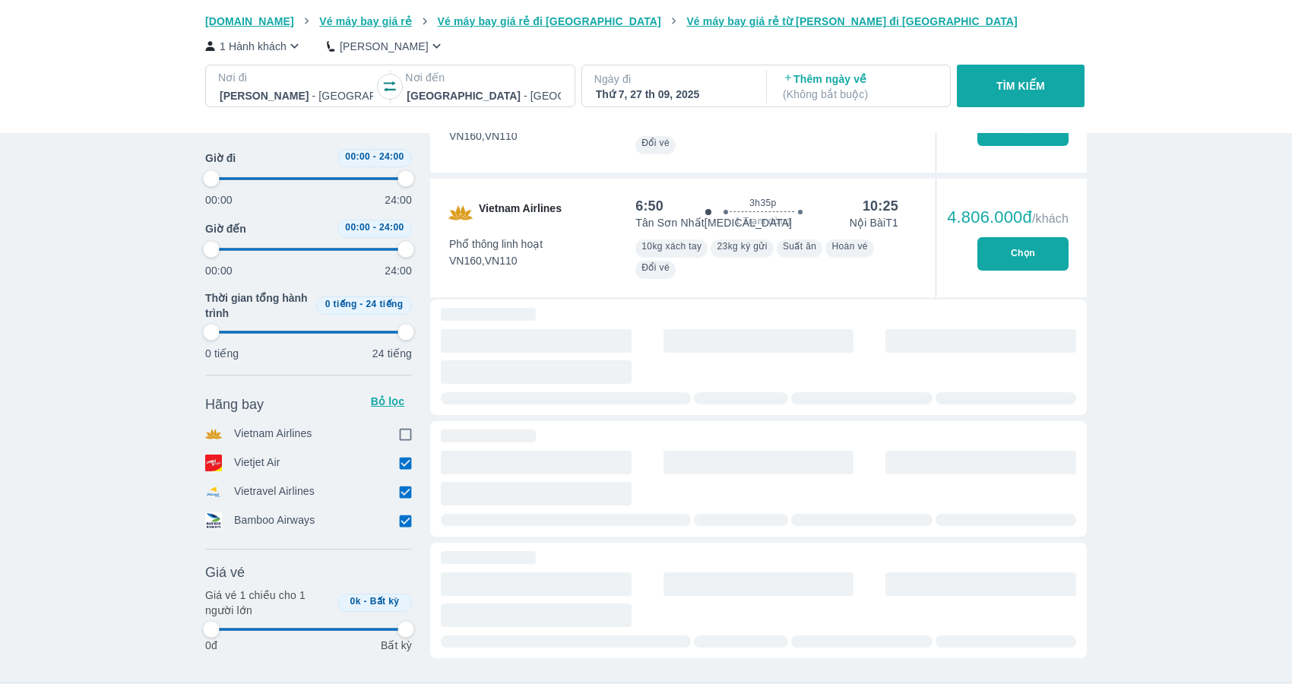
type input "97.9166666666667"
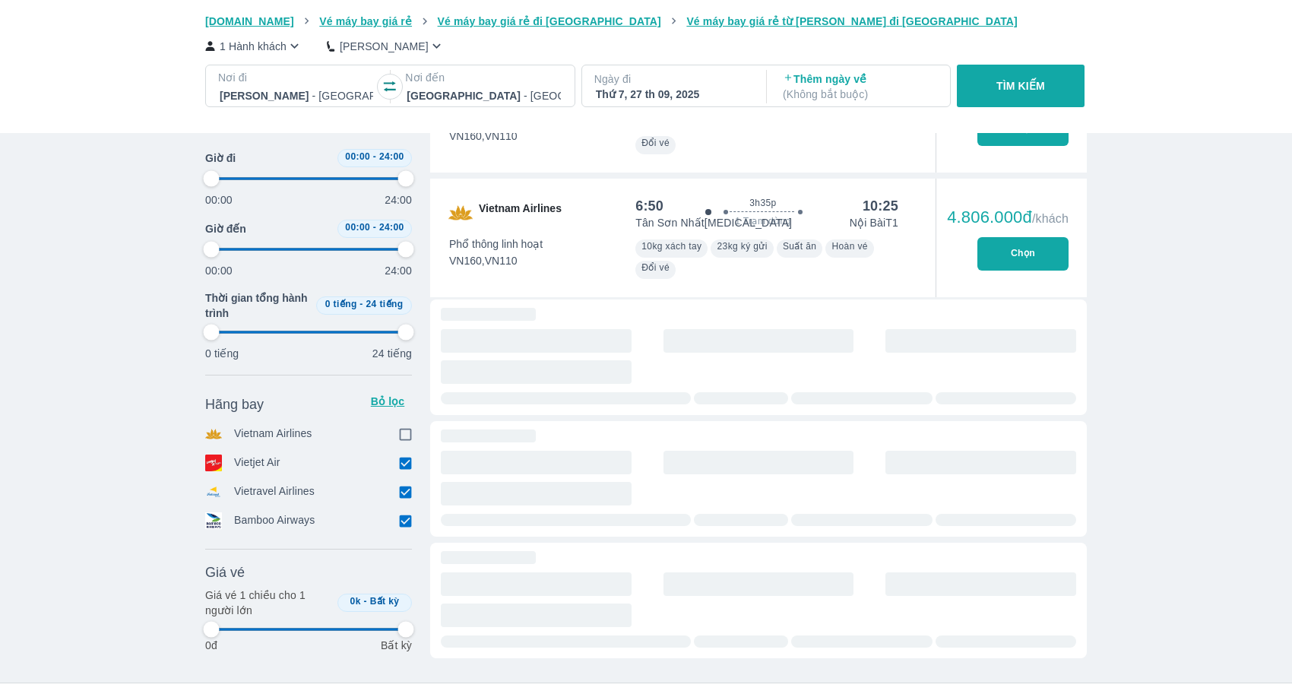
type input "97.9166666666667"
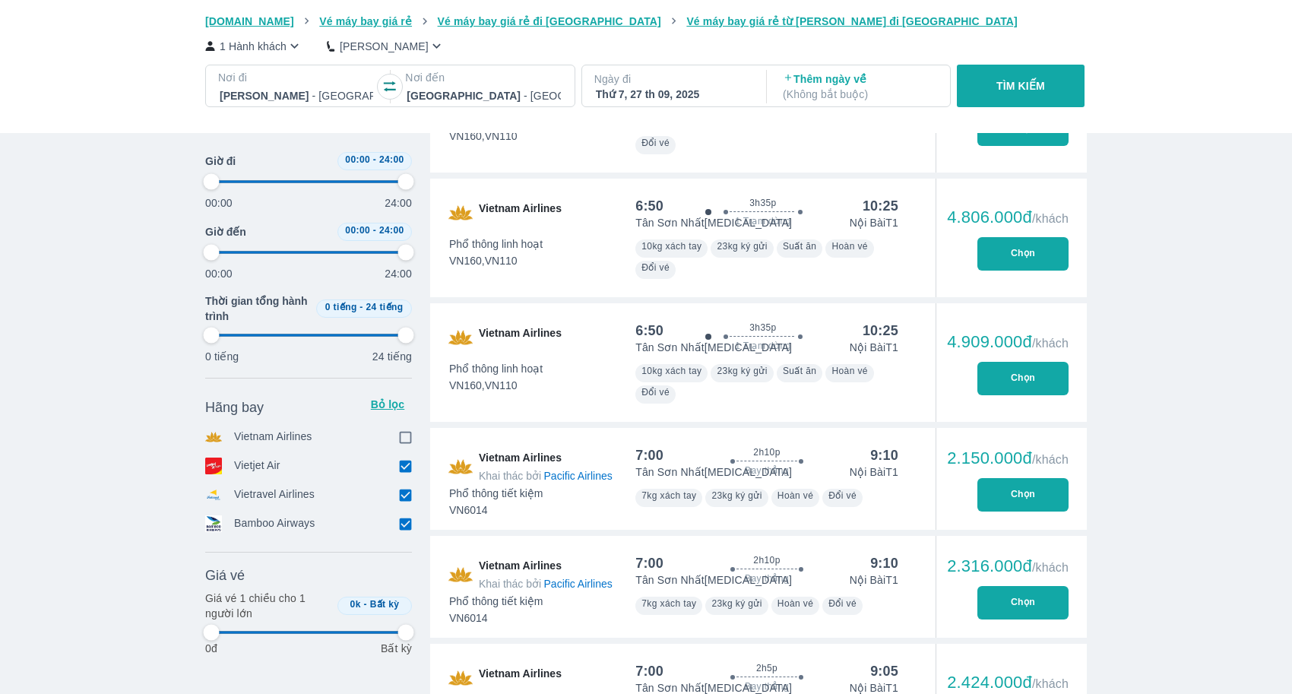
click at [406, 493] on input "checkbox" at bounding box center [405, 495] width 14 height 14
checkbox input "false"
type input "97.9166666666667"
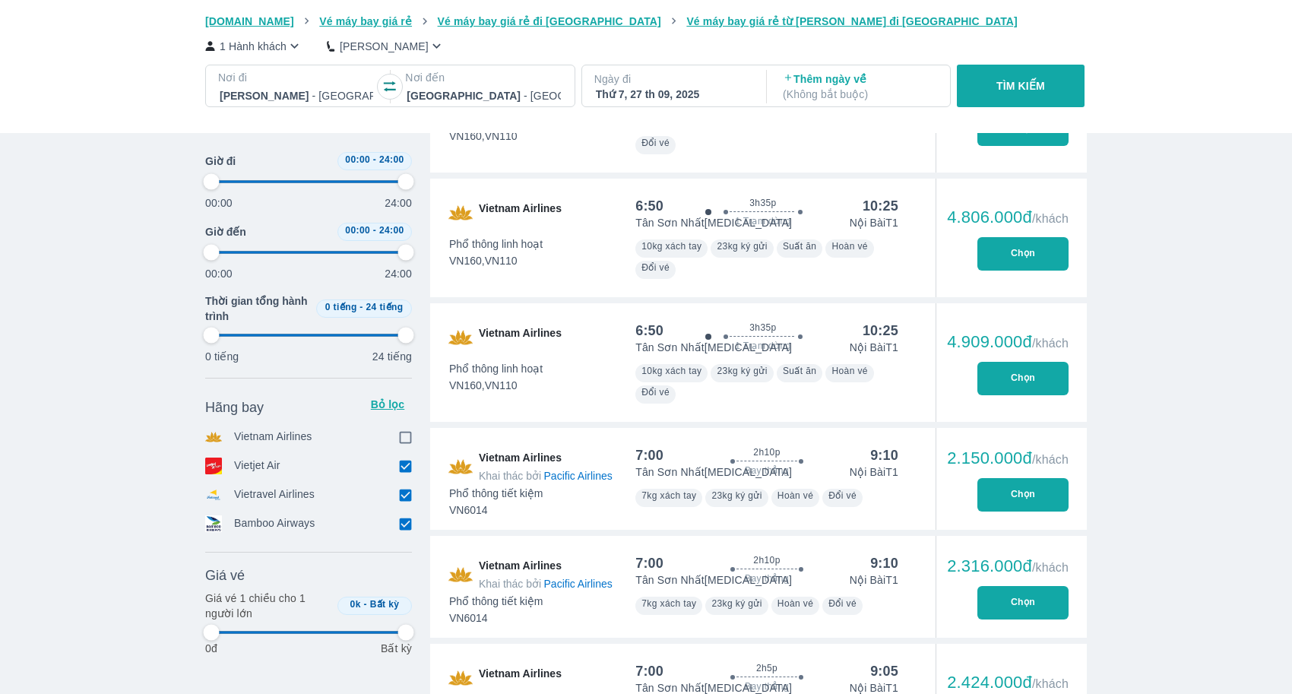
checkbox input "true"
type input "97.9166666666667"
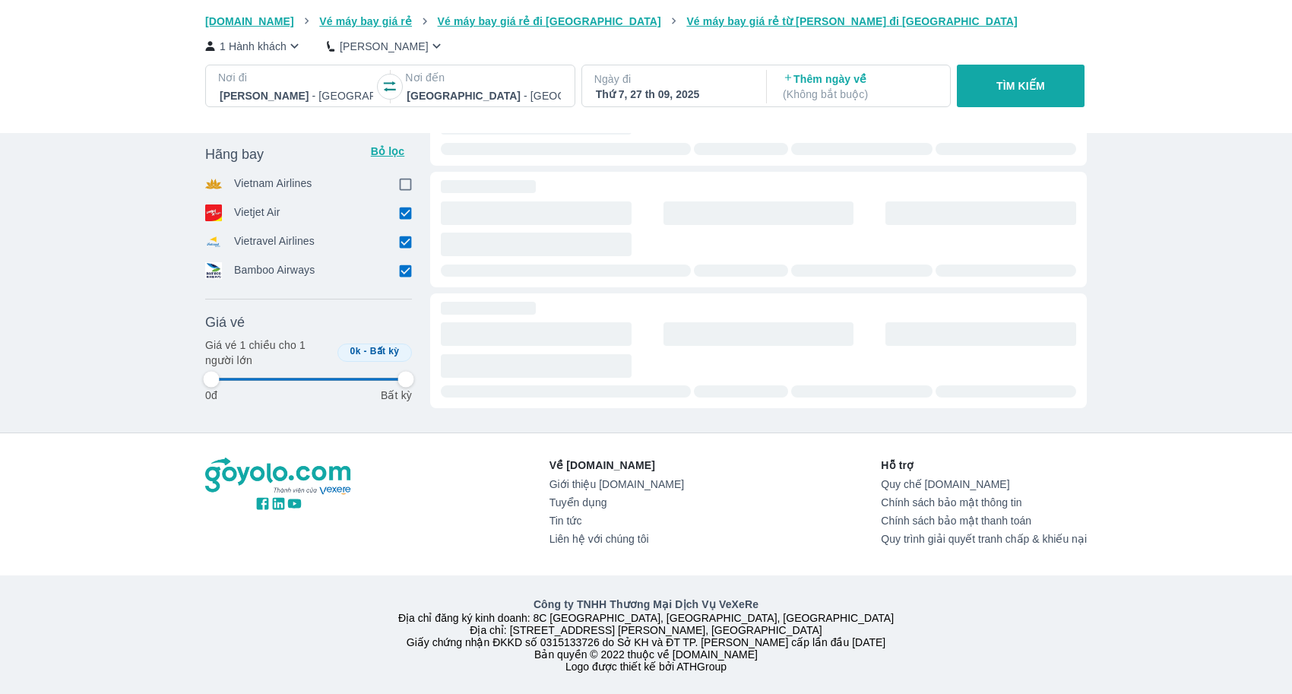
type input "97.9166666666667"
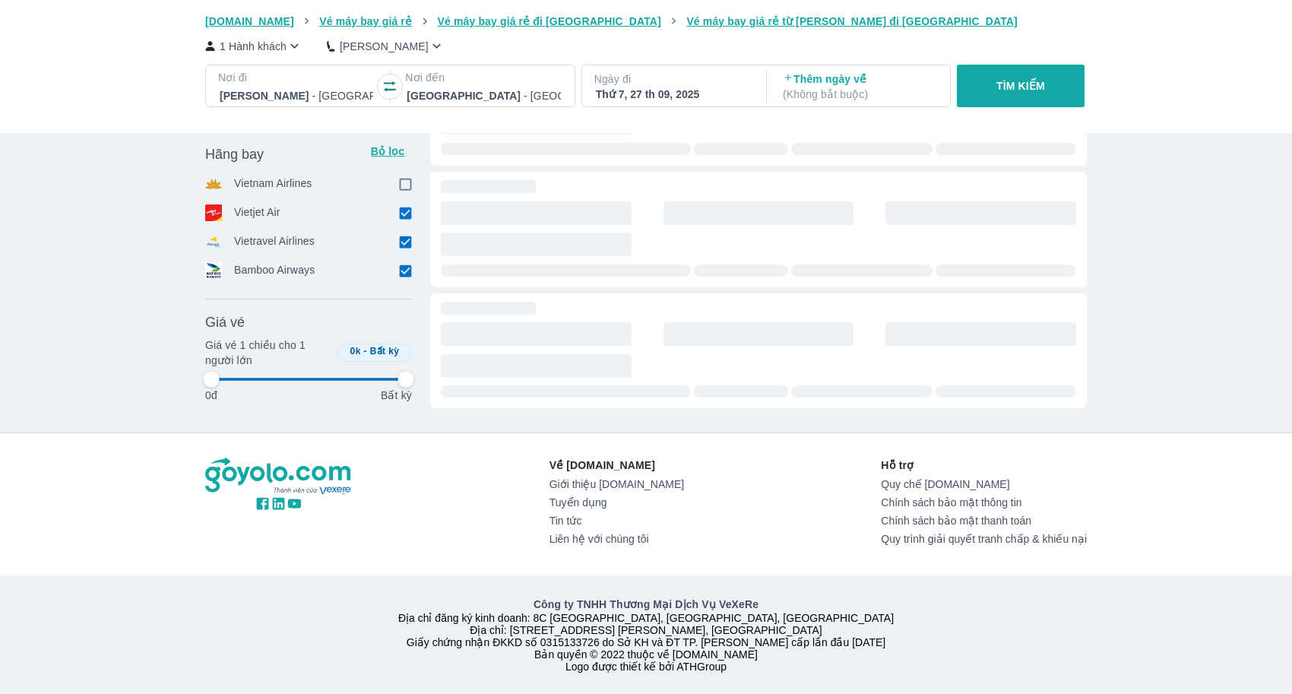
type input "97.9166666666667"
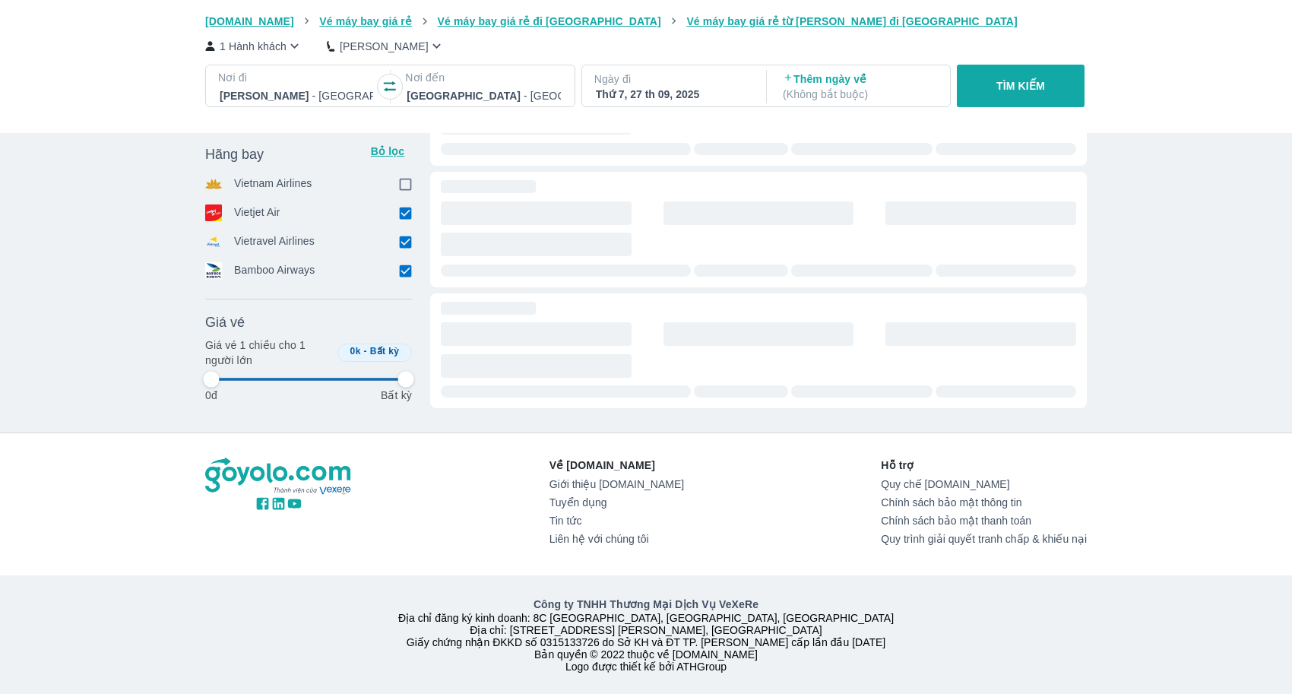
type input "97.9166666666667"
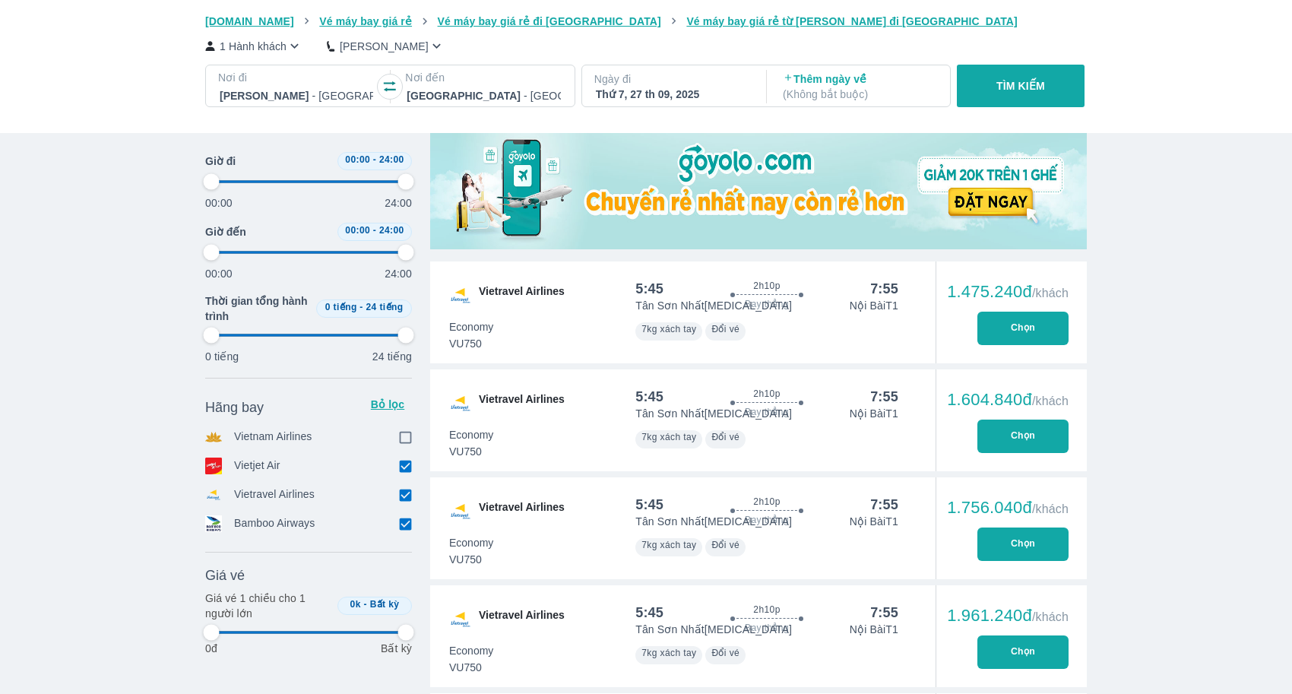
type input "97.9166666666667"
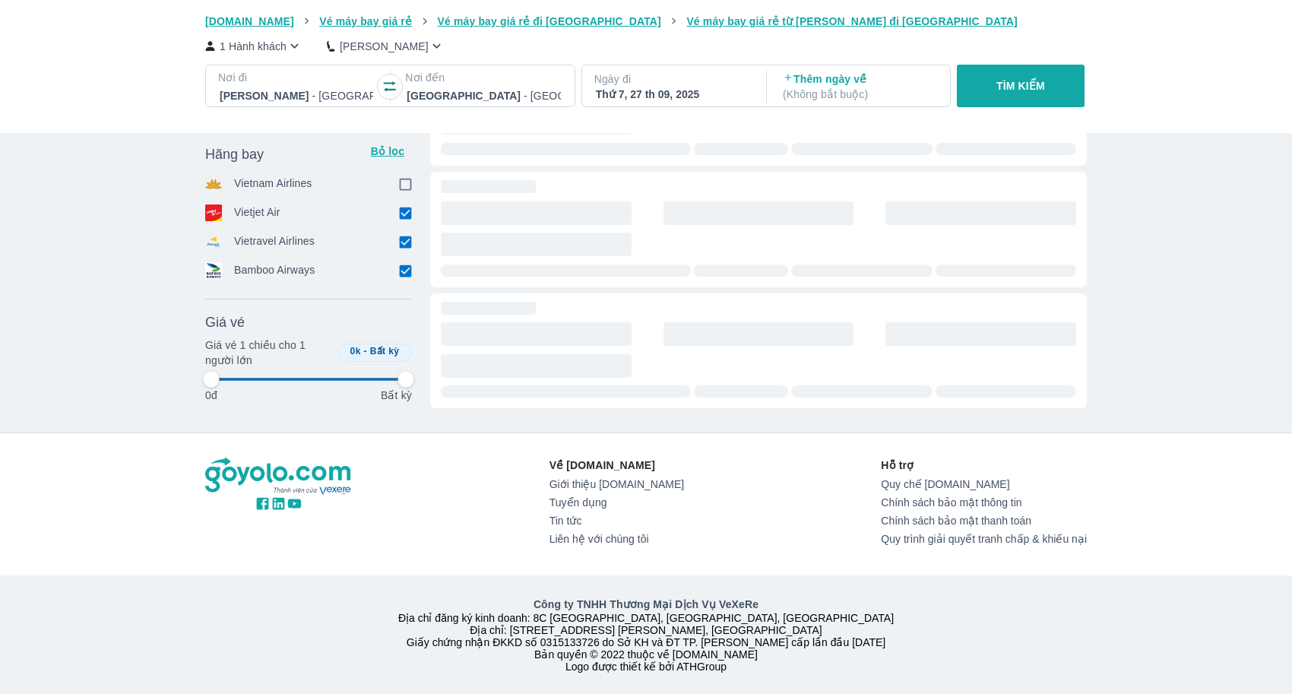
type input "97.9166666666667"
checkbox input "false"
type input "97.9166666666667"
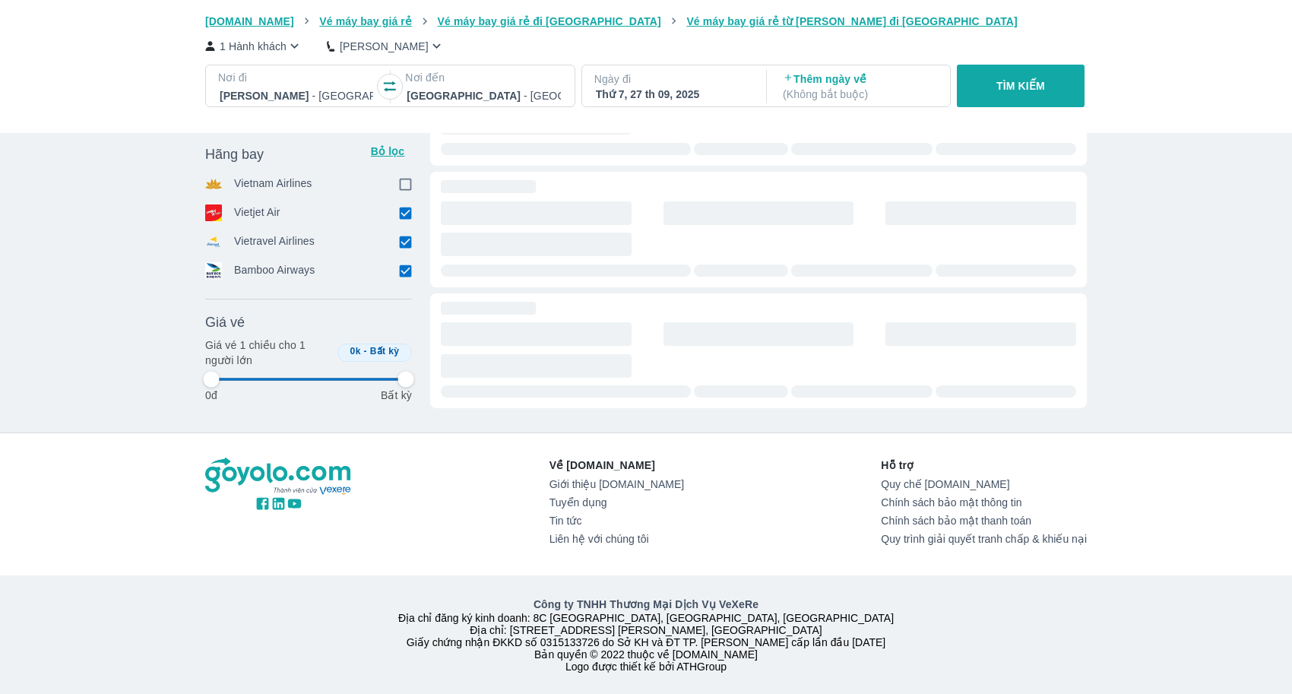
type input "97.9166666666667"
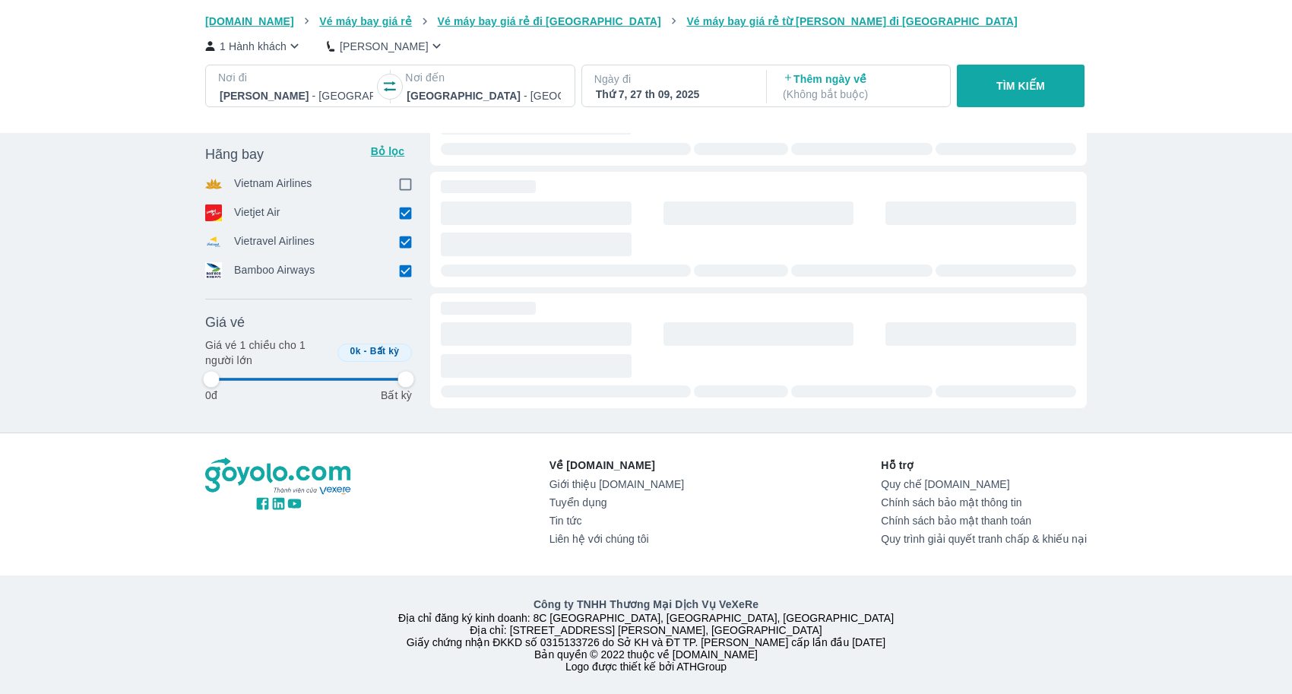
type input "97.9166666666667"
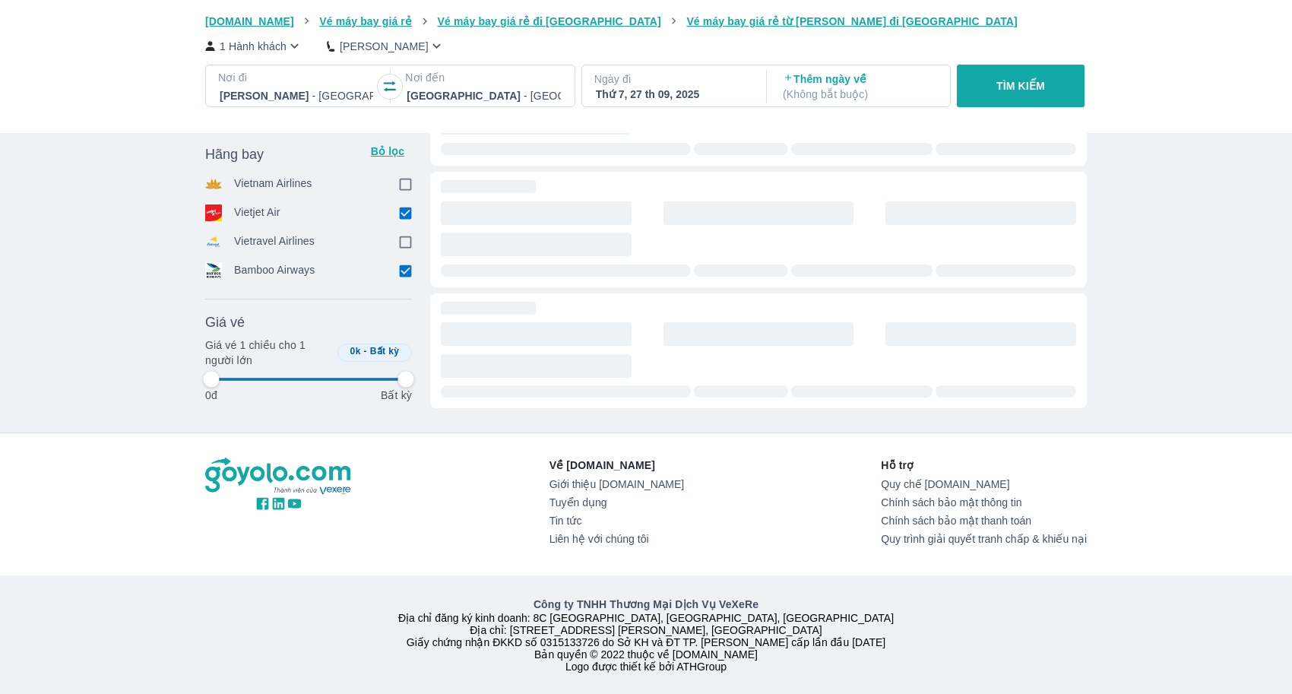
type input "97.9166666666667"
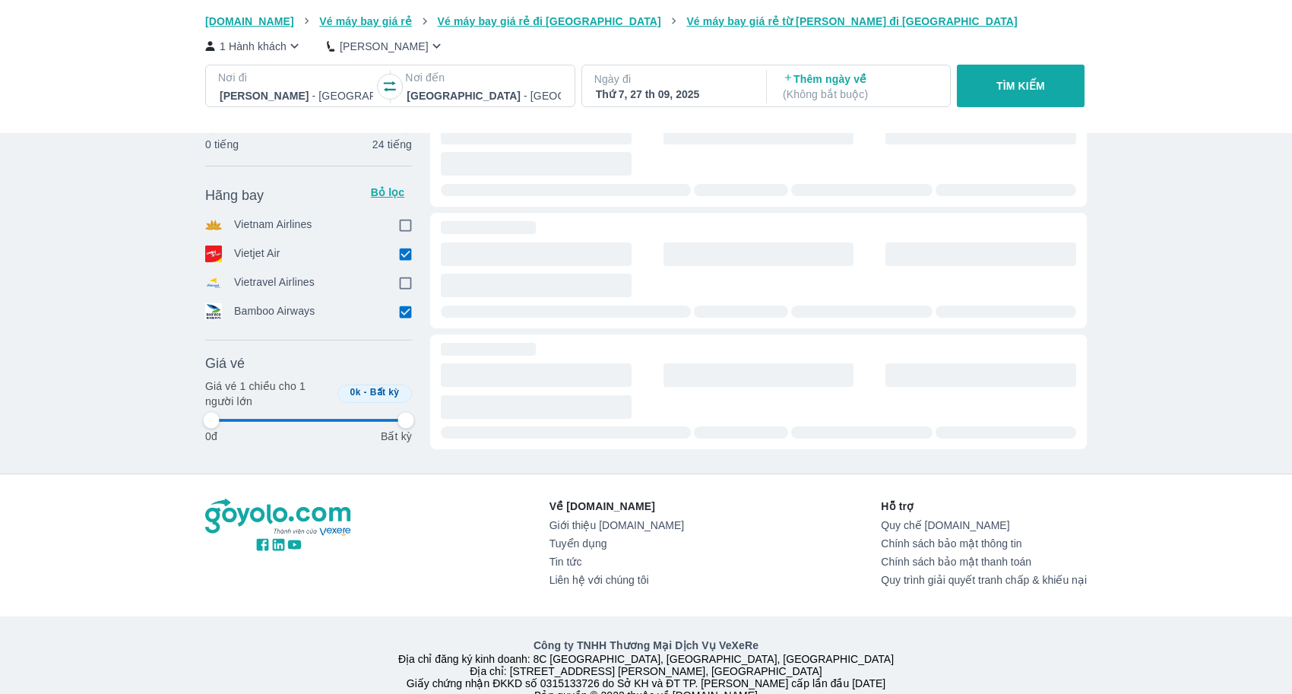
type input "97.9166666666667"
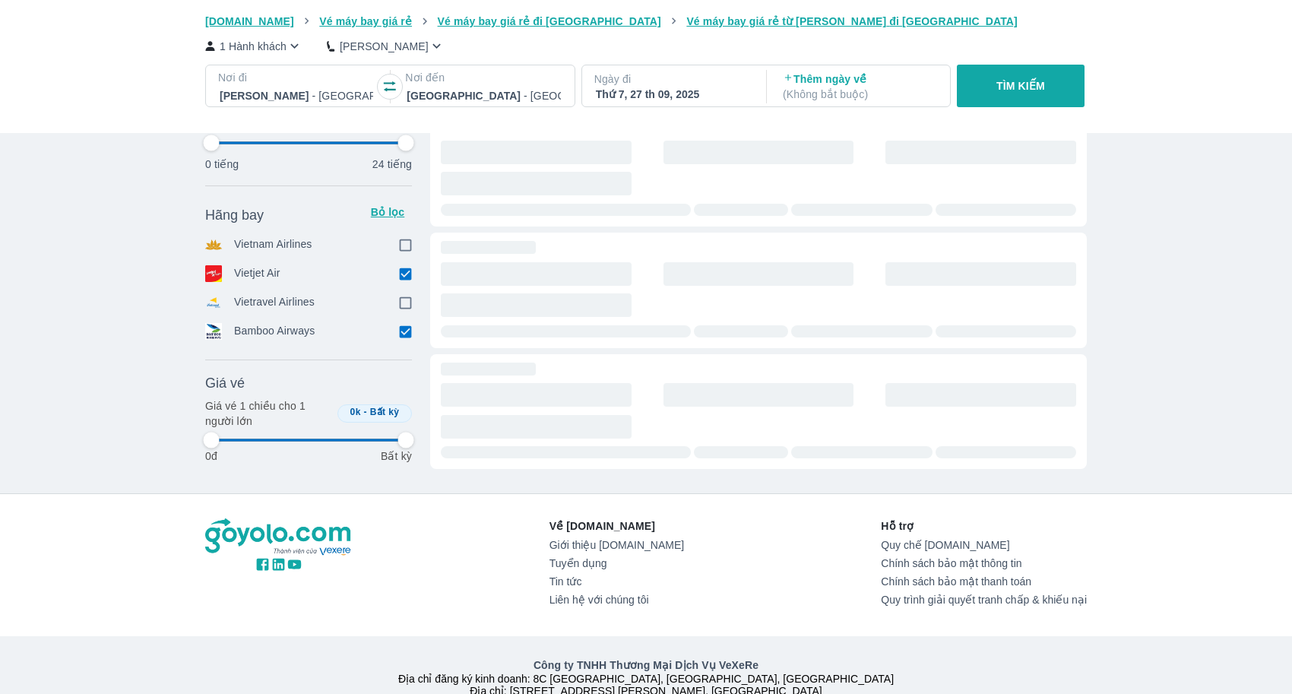
type input "97.9166666666667"
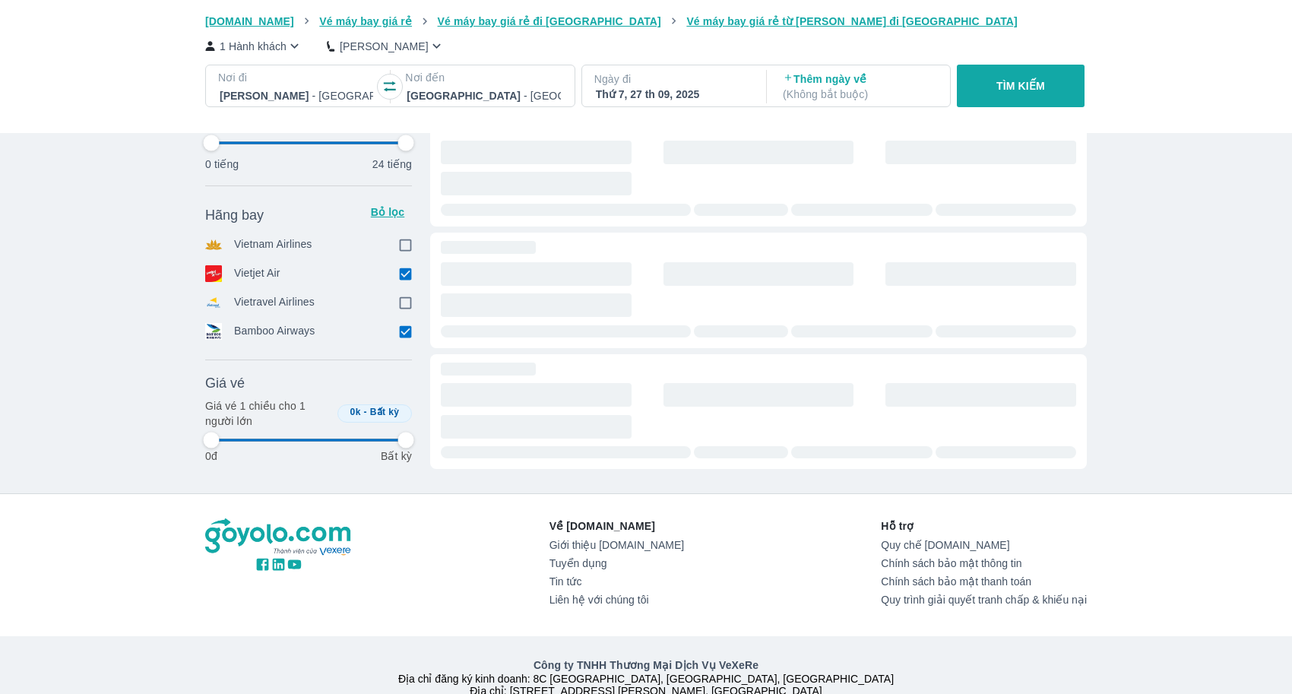
type input "97.9166666666667"
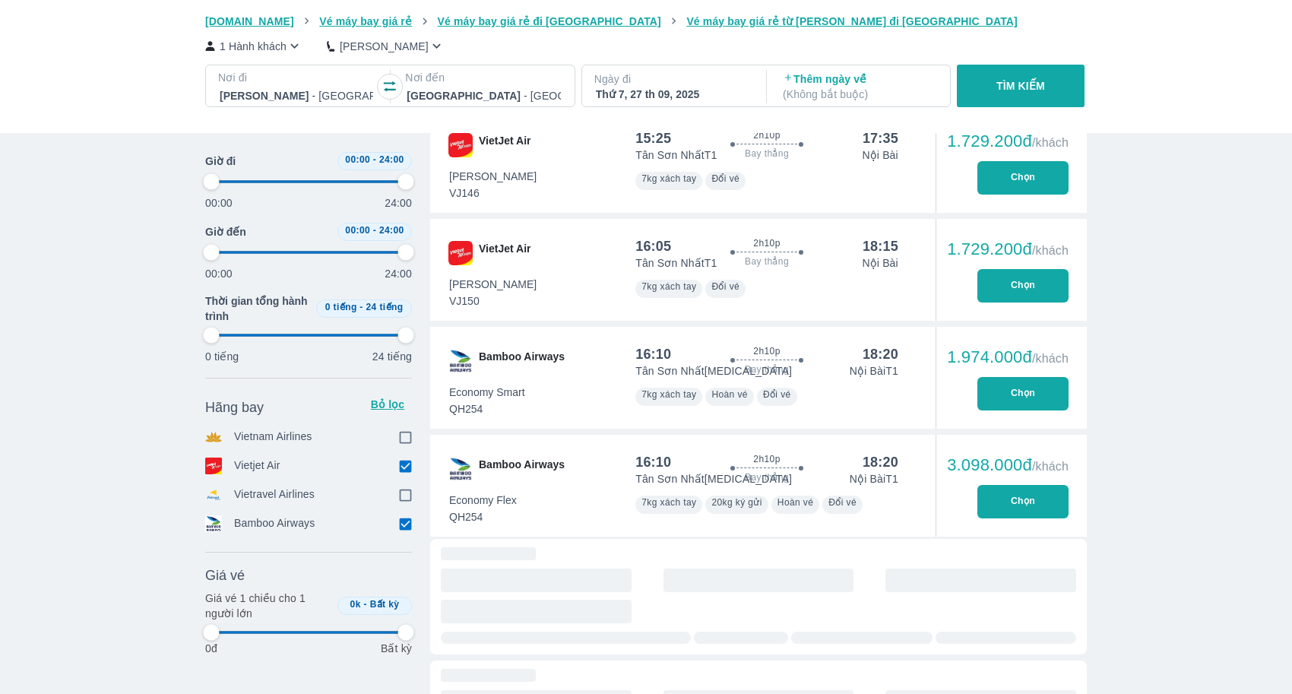
type input "97.9166666666667"
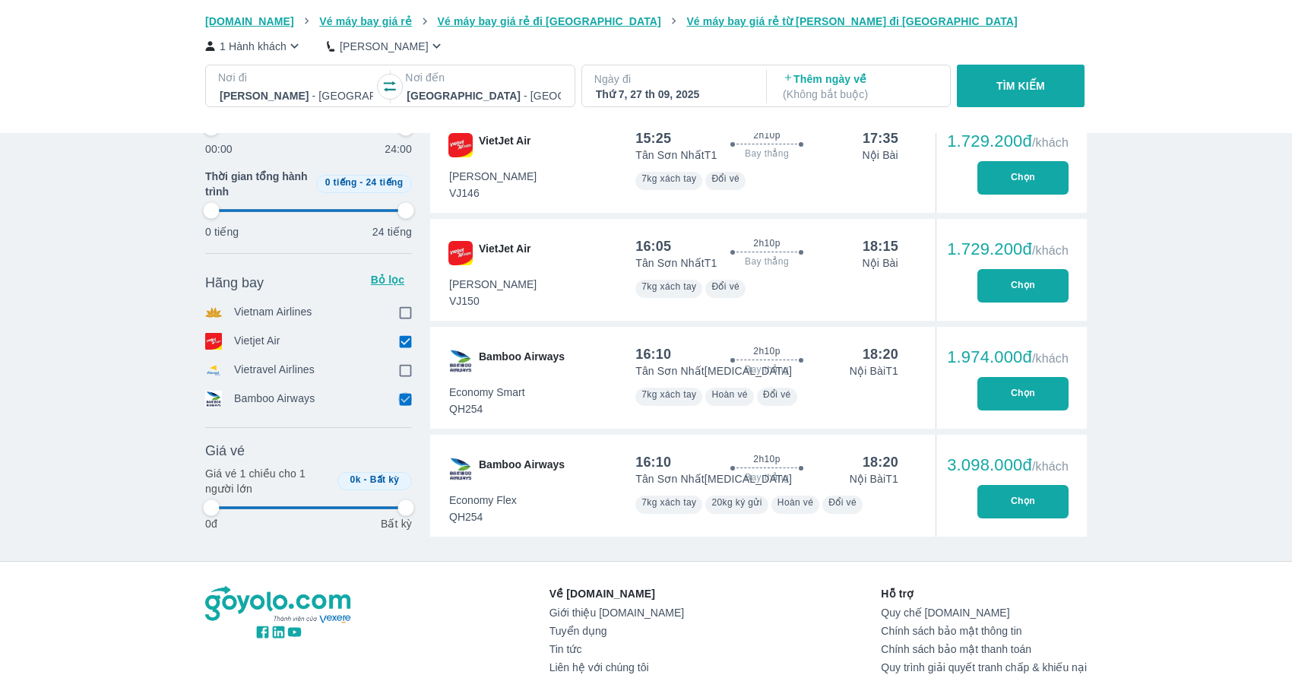
click at [404, 395] on input "checkbox" at bounding box center [405, 399] width 14 height 14
checkbox input "false"
type input "97.9166666666667"
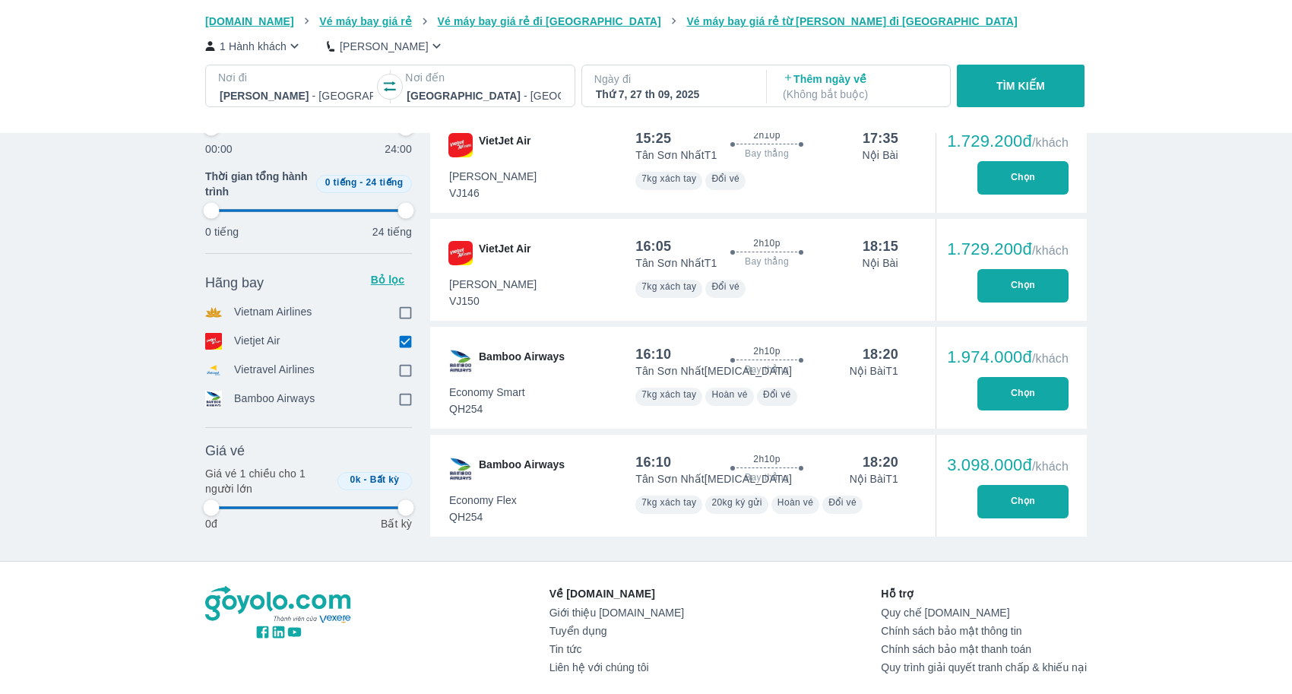
type input "97.9166666666667"
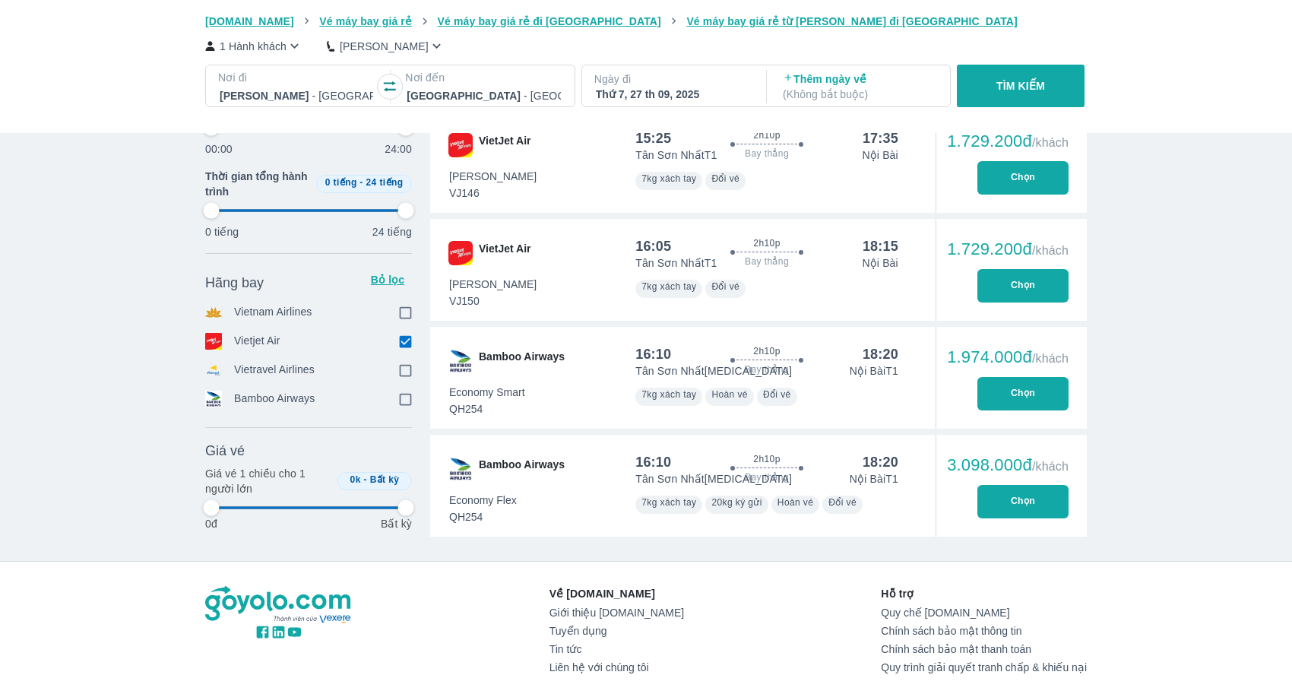
type input "97.9166666666667"
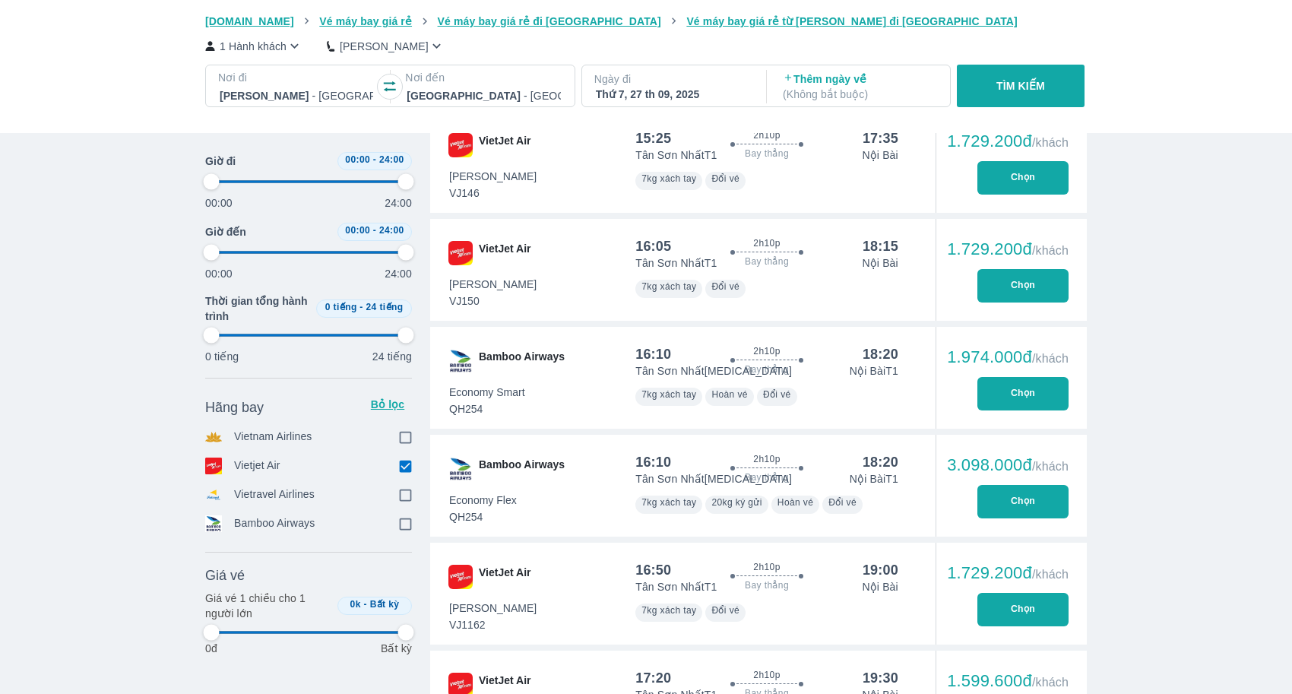
type input "97.9166666666667"
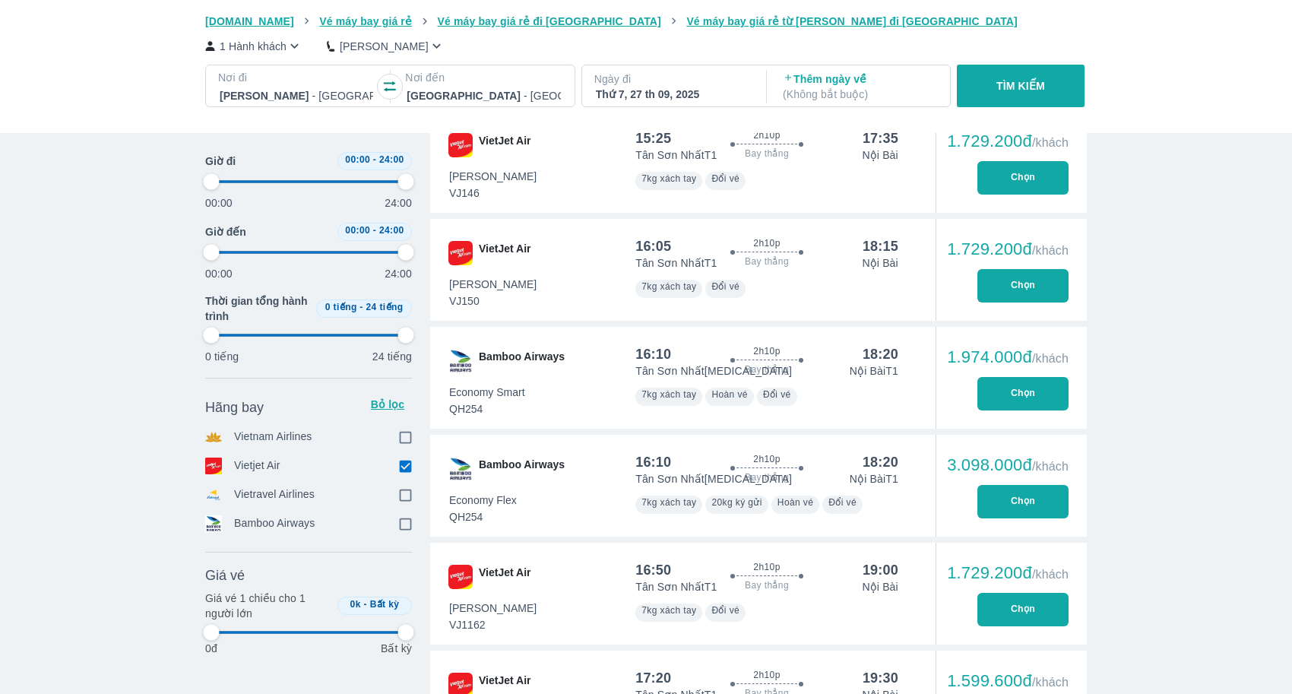
type input "97.9166666666667"
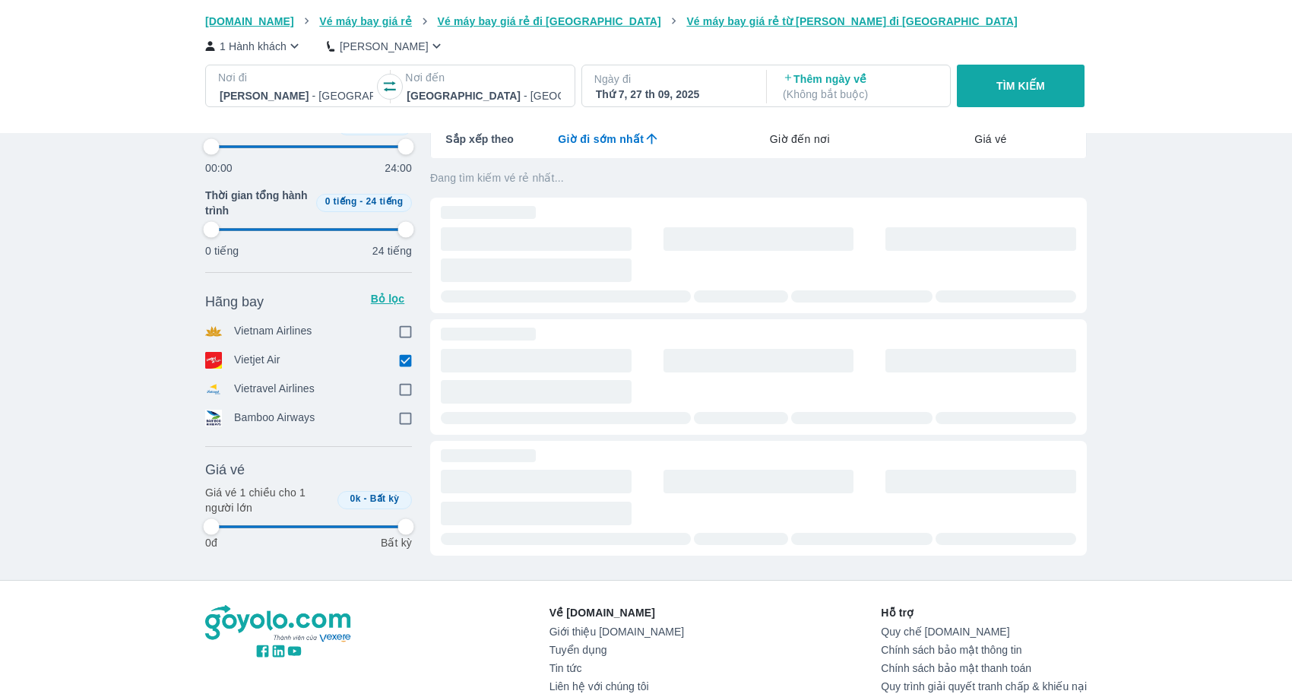
scroll to position [0, 0]
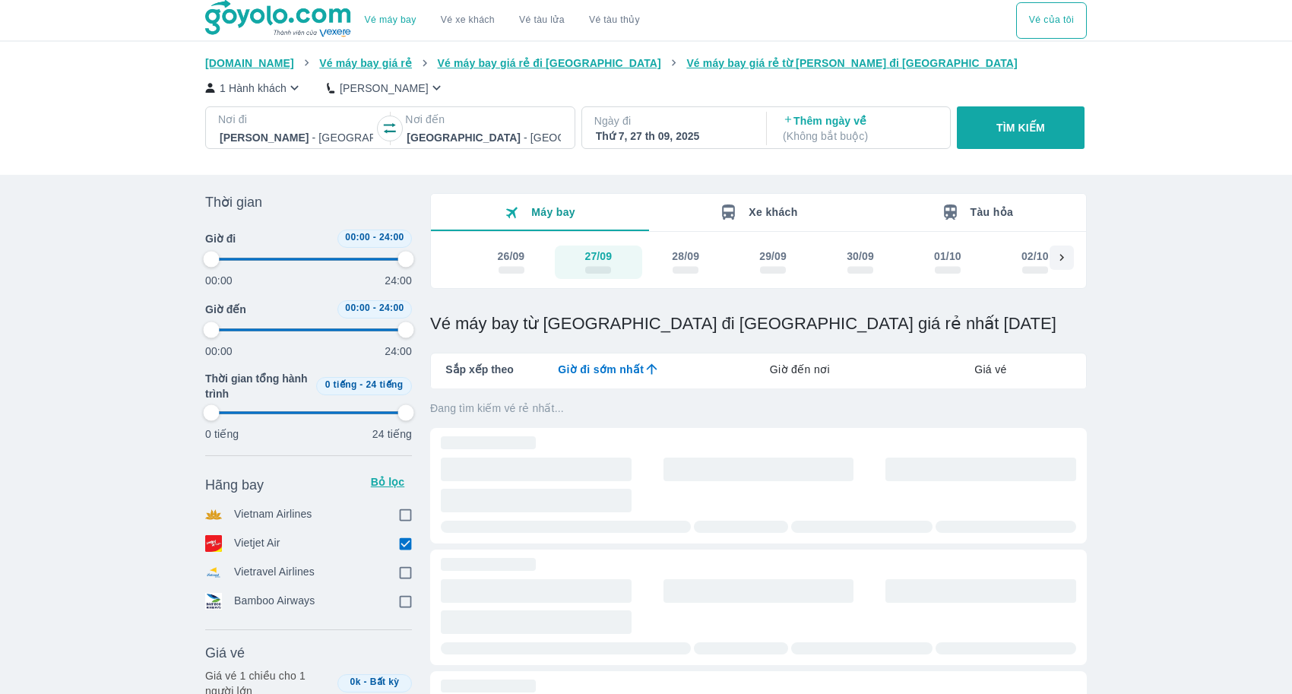
type input "97.9166666666667"
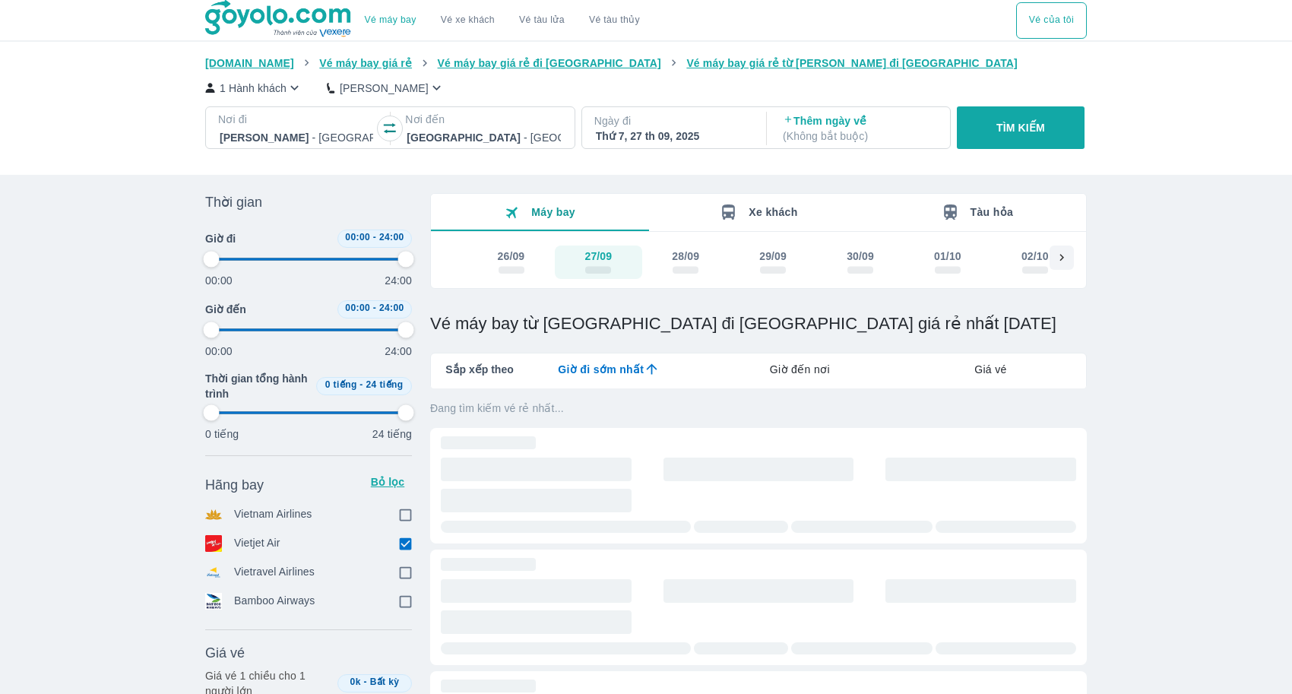
type input "97.9166666666667"
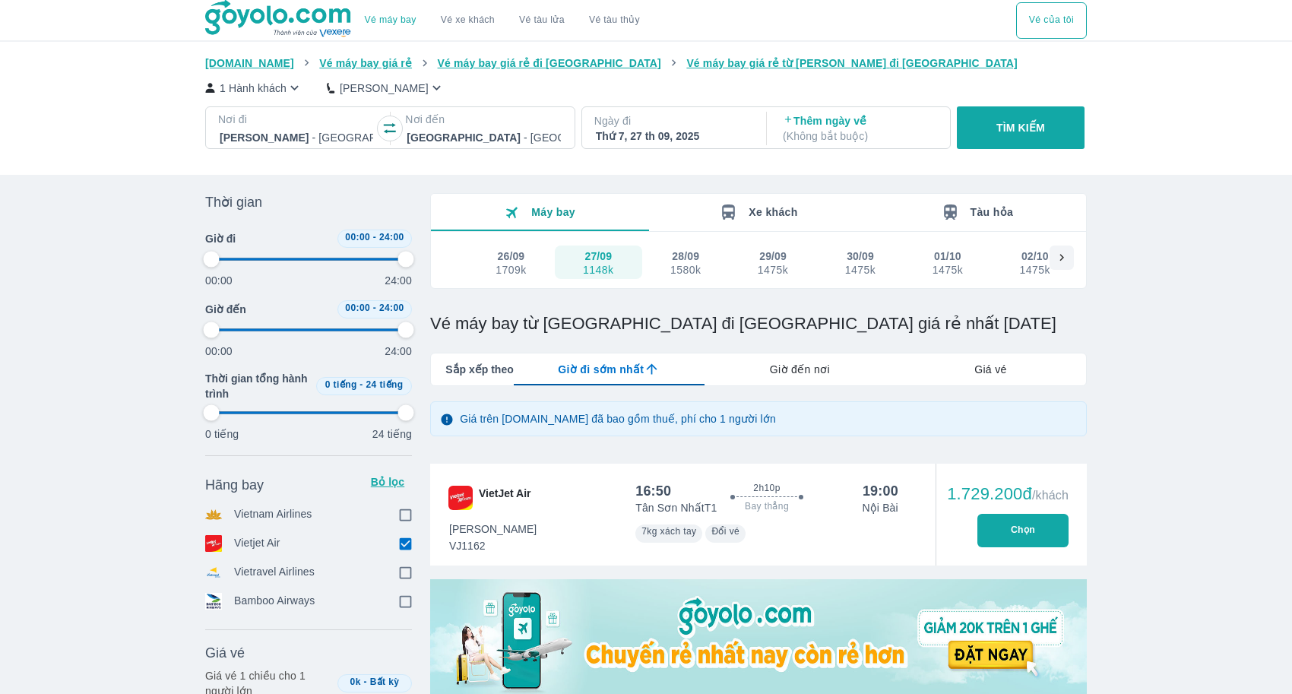
type input "97.9166666666667"
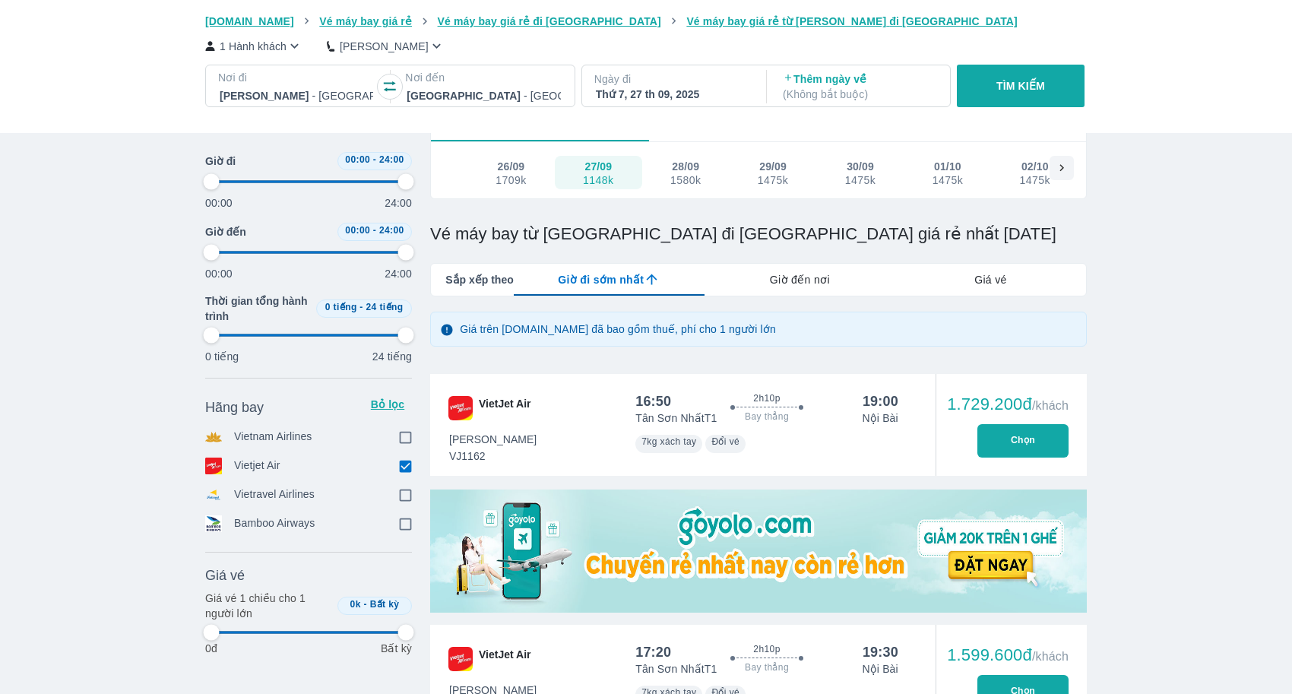
type input "97.9166666666667"
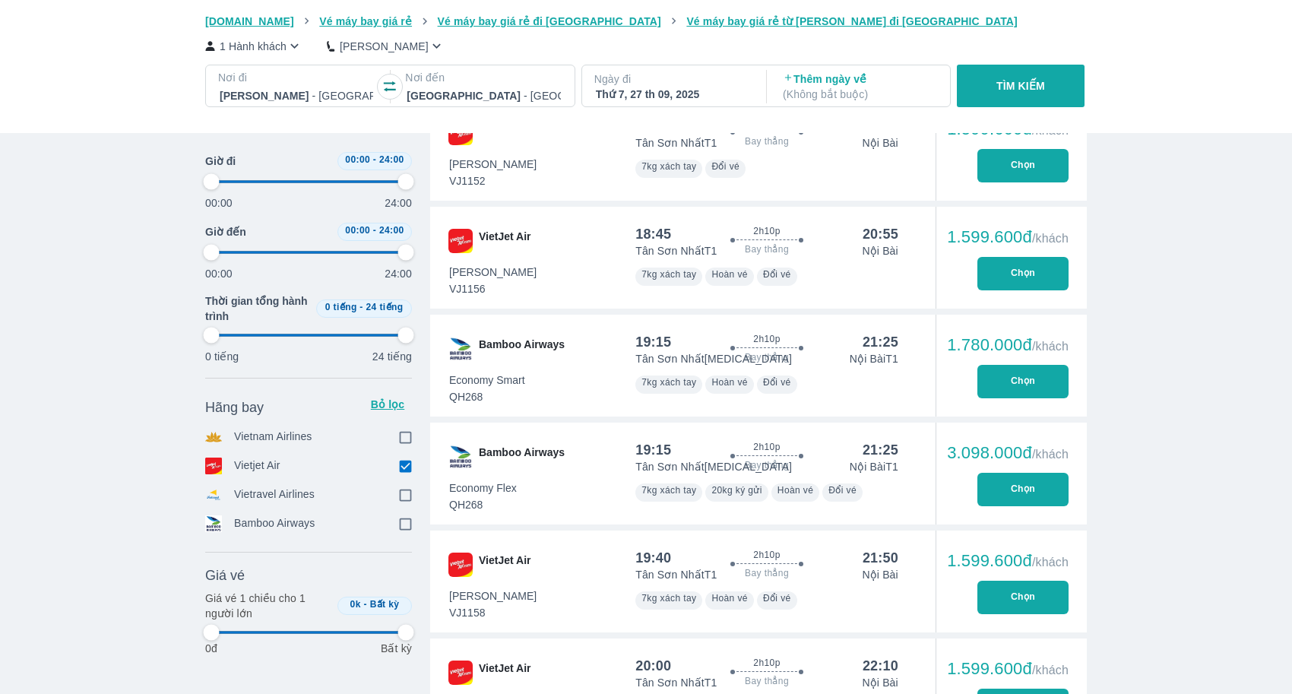
click at [1137, 417] on div "Vé máy bay Vé xe khách Vé tàu lửa Vé tàu thủy Vé của tôi [DOMAIN_NAME] Vé máy b…" at bounding box center [646, 529] width 1292 height 2288
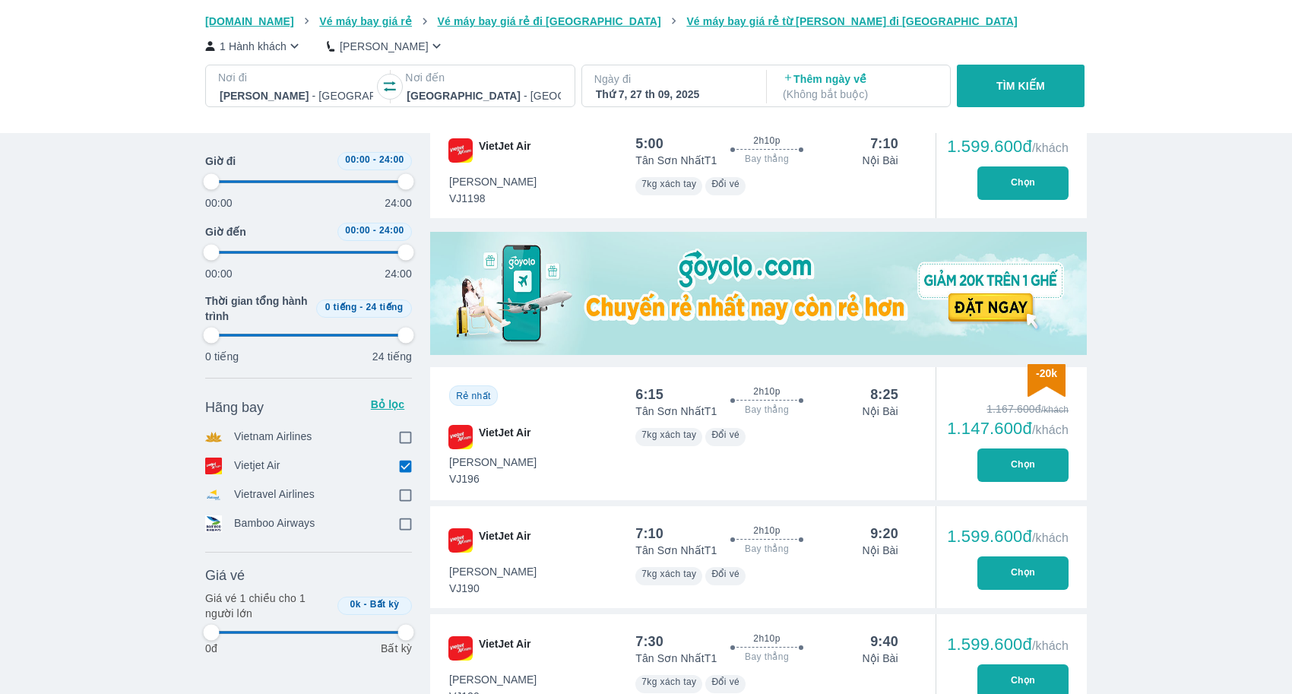
scroll to position [353, 0]
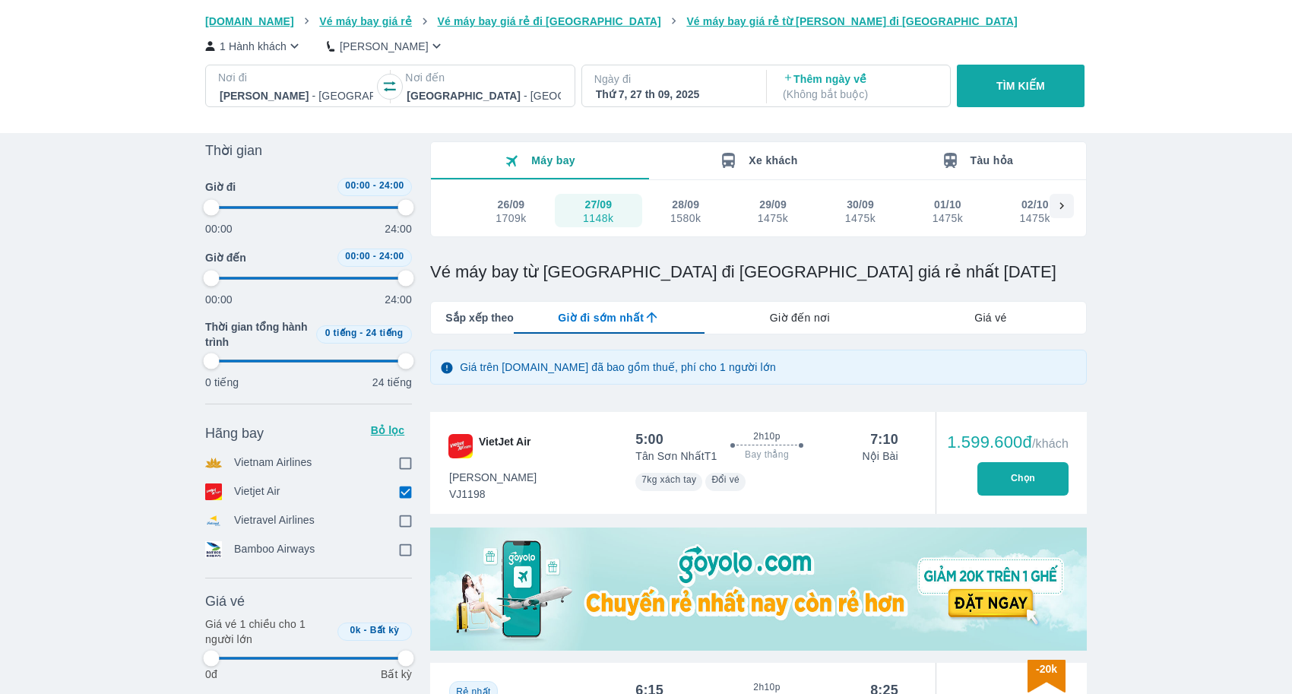
scroll to position [0, 0]
